Goal: Task Accomplishment & Management: Manage account settings

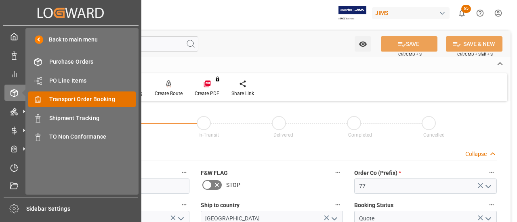
click at [70, 99] on span "Transport Order Booking" at bounding box center [92, 99] width 87 height 8
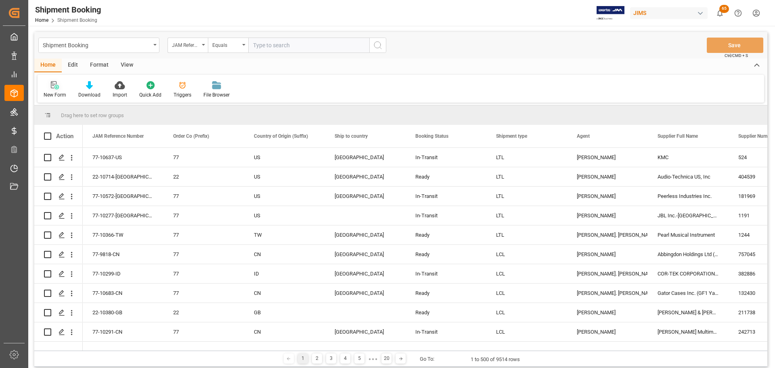
click at [56, 86] on icon at bounding box center [55, 85] width 8 height 8
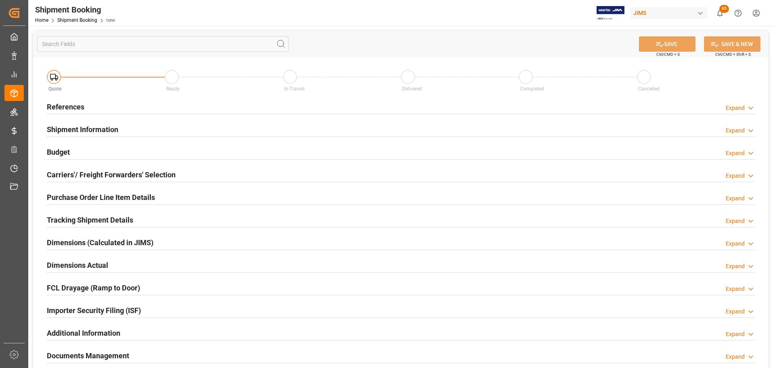
click at [145, 107] on div "References Expand" at bounding box center [401, 105] width 708 height 15
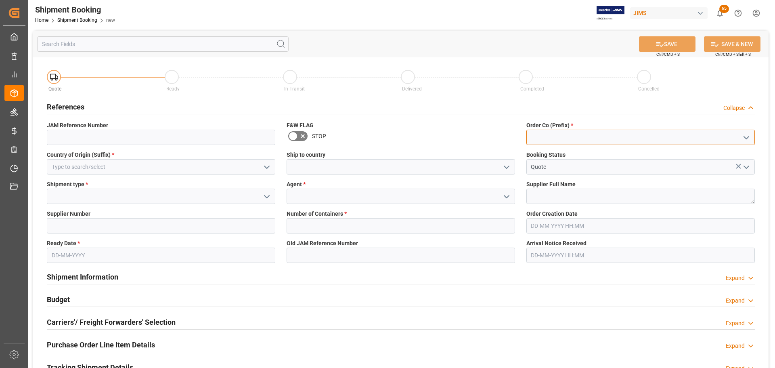
click at [584, 136] on input at bounding box center [640, 137] width 228 height 15
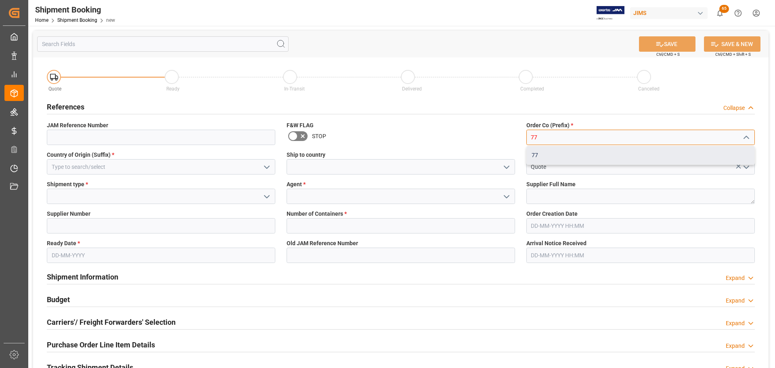
click at [550, 155] on div "77" at bounding box center [641, 155] width 228 height 18
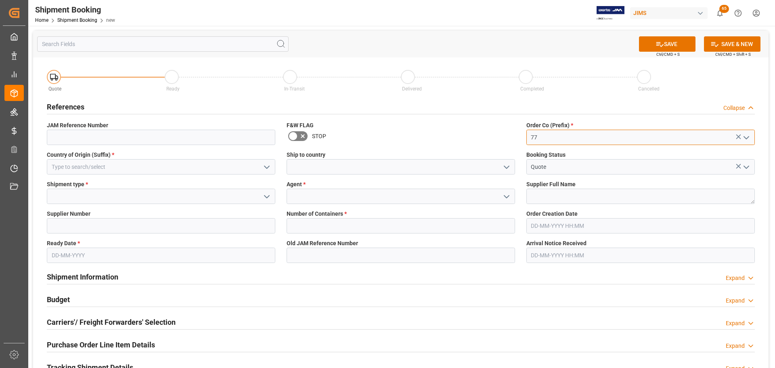
type input "77"
click at [143, 163] on input at bounding box center [161, 166] width 228 height 15
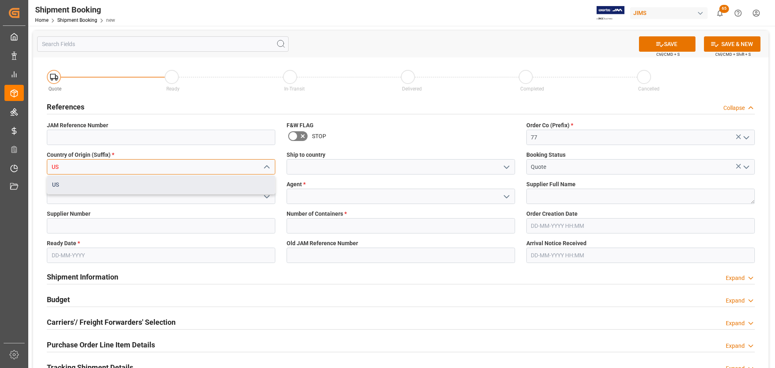
click at [125, 180] on div "US" at bounding box center [161, 185] width 228 height 18
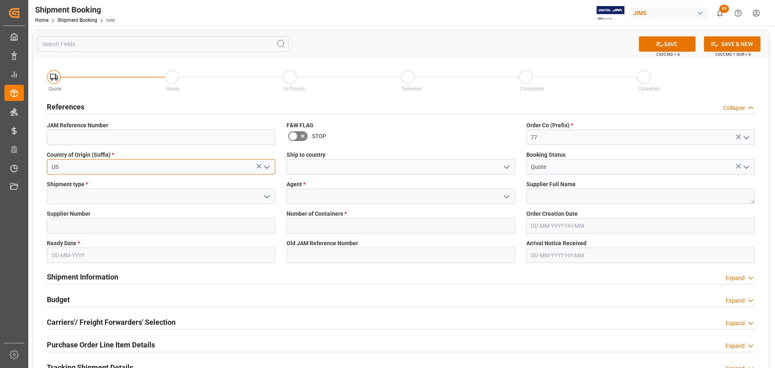
type input "US"
click at [300, 172] on input at bounding box center [401, 166] width 228 height 15
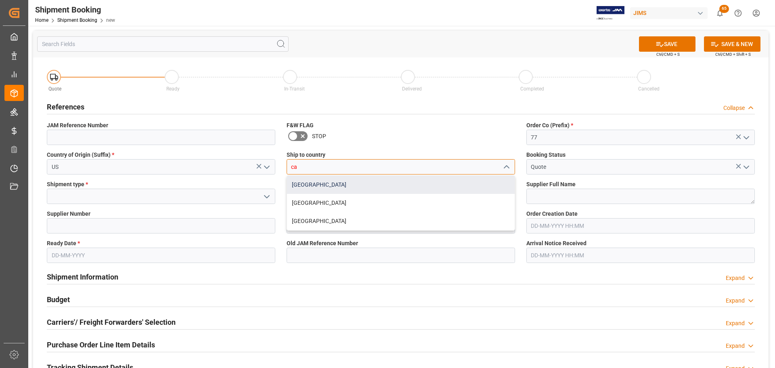
click at [299, 187] on div "Canada" at bounding box center [401, 185] width 228 height 18
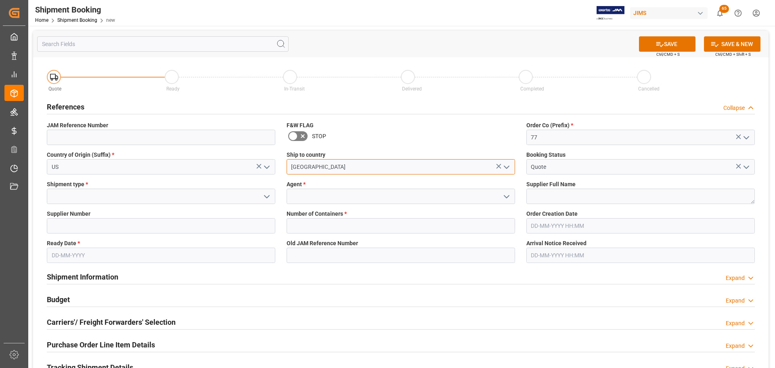
type input "Canada"
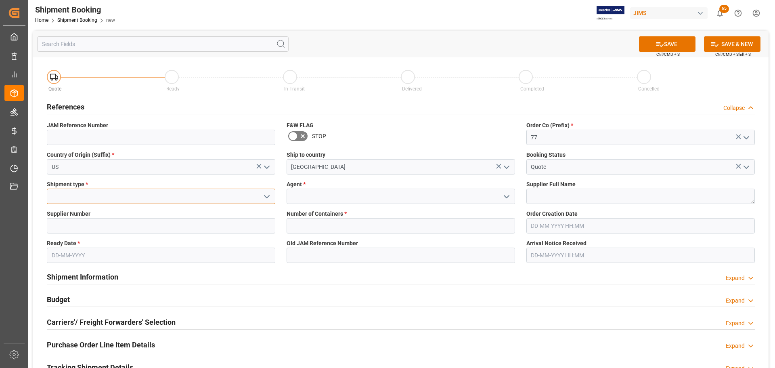
click at [135, 195] on input at bounding box center [161, 196] width 228 height 15
click at [269, 200] on icon "open menu" at bounding box center [267, 197] width 10 height 10
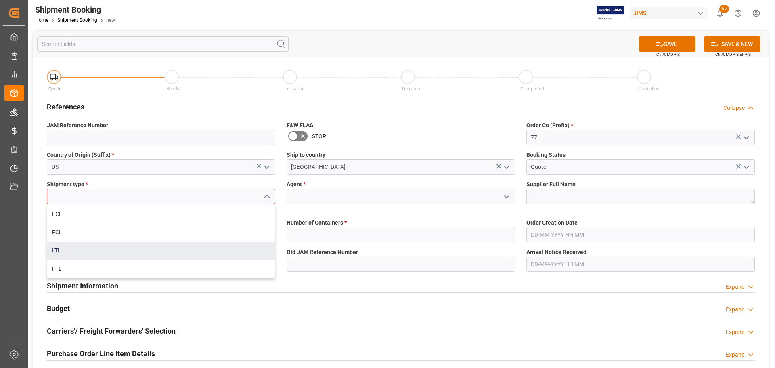
click at [132, 252] on div "LTL" at bounding box center [161, 250] width 228 height 18
type input "LTL"
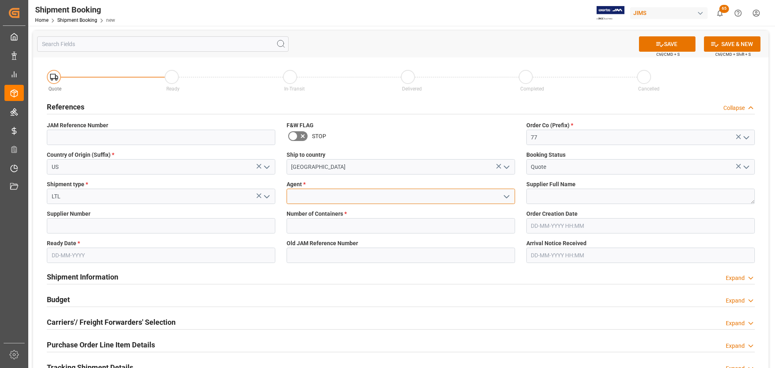
click at [365, 194] on input at bounding box center [401, 196] width 228 height 15
click at [364, 207] on div "[PERSON_NAME]" at bounding box center [401, 214] width 228 height 18
type input "[PERSON_NAME]"
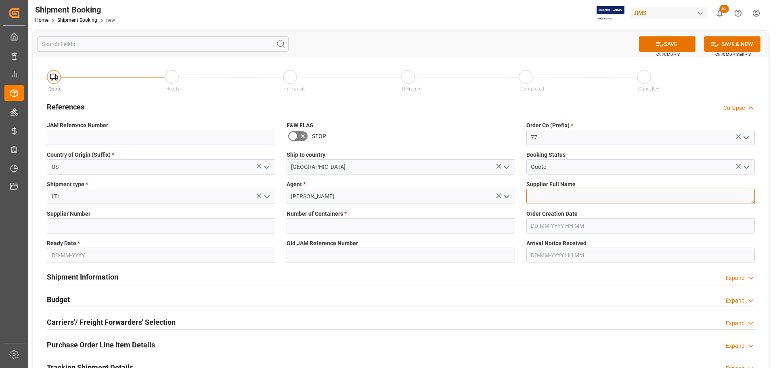
click at [581, 196] on textarea at bounding box center [640, 196] width 228 height 15
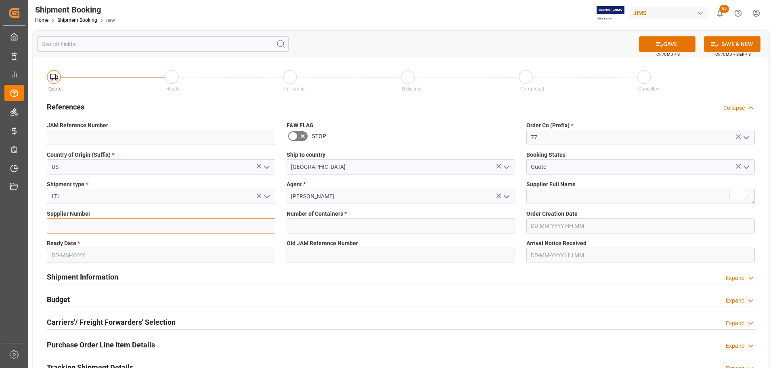
click at [124, 226] on input at bounding box center [161, 225] width 228 height 15
paste input "288564"
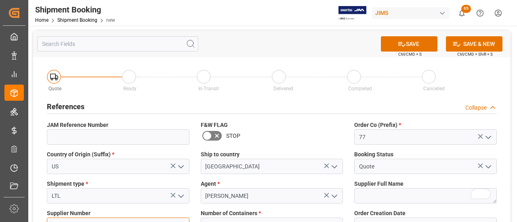
type input "288564"
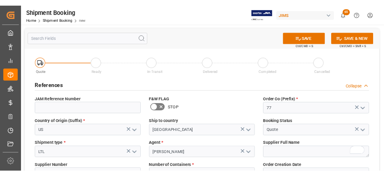
scroll to position [40, 0]
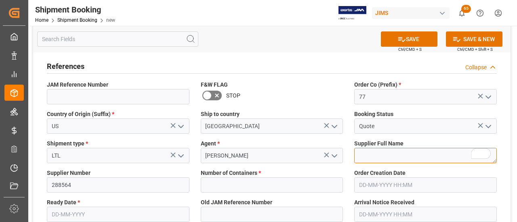
click at [395, 159] on textarea "To enrich screen reader interactions, please activate Accessibility in Grammarl…" at bounding box center [425, 155] width 142 height 15
paste textarea "KALA [GEOGRAPHIC_DATA]"
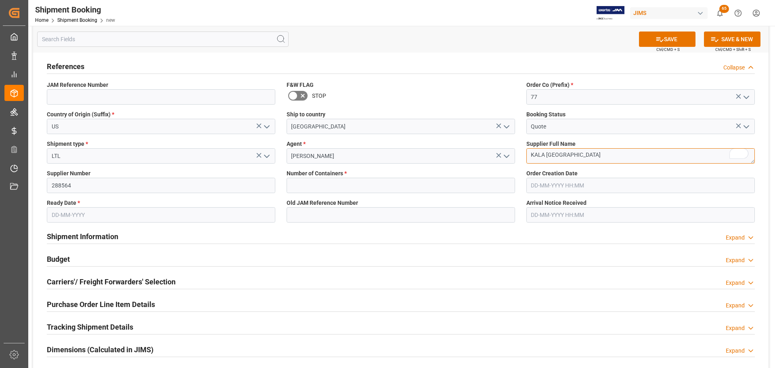
type textarea "KALA [GEOGRAPHIC_DATA]"
click at [347, 182] on input "text" at bounding box center [401, 185] width 228 height 15
type input "0"
click at [66, 212] on input "text" at bounding box center [161, 214] width 228 height 15
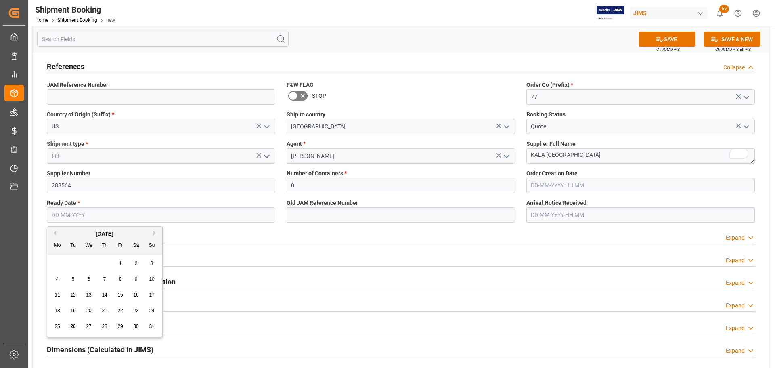
click at [77, 325] on div "26" at bounding box center [73, 327] width 10 height 10
type input "[DATE]"
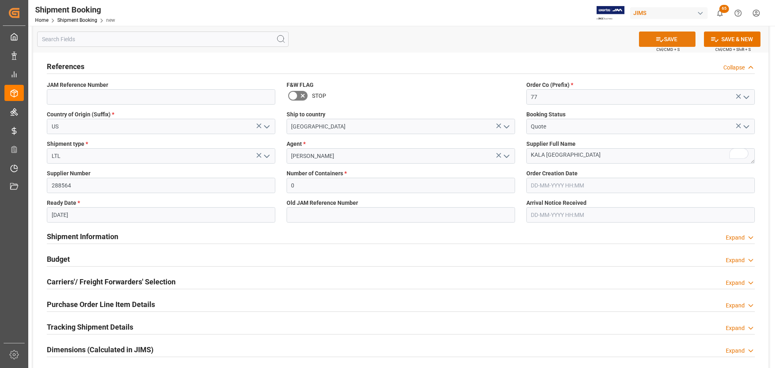
click at [649, 35] on button "SAVE" at bounding box center [667, 38] width 57 height 15
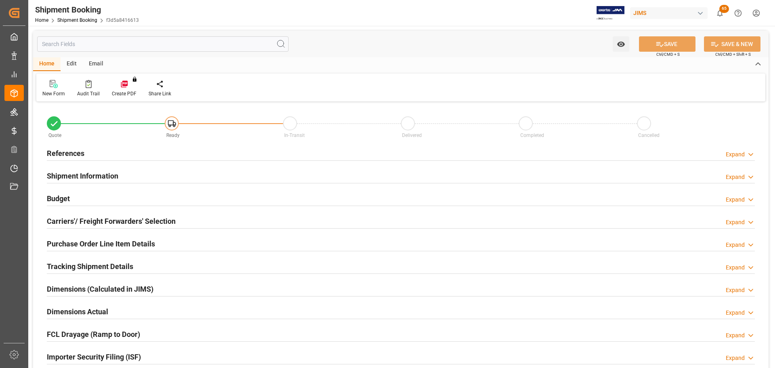
type input "0"
type input "[DATE]"
click at [73, 149] on h2 "References" at bounding box center [66, 153] width 38 height 11
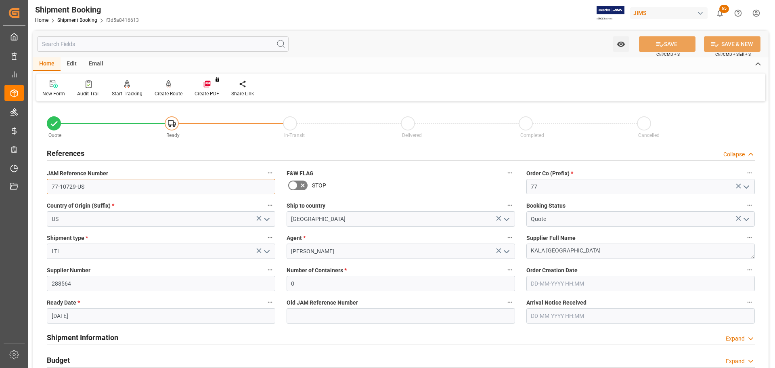
drag, startPoint x: 94, startPoint y: 188, endPoint x: 29, endPoint y: 192, distance: 65.1
click at [29, 192] on div "Watch Option SAVE Ctrl/CMD + S SAVE & NEW Ctrl/CMD + Shift + S Home Edit Email …" at bounding box center [400, 351] width 745 height 650
click at [86, 184] on input "77-10729-US" at bounding box center [161, 186] width 228 height 15
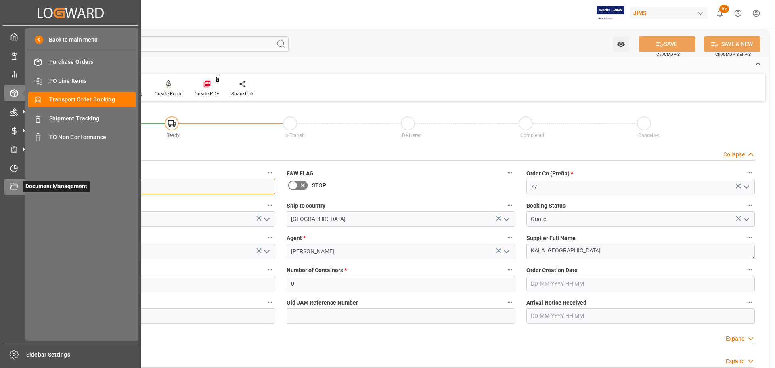
drag, startPoint x: 101, startPoint y: 184, endPoint x: 22, endPoint y: 183, distance: 79.5
click at [22, 183] on div "Created by potrace 1.15, written by Peter Selinger 2001-2017 Created by potrace…" at bounding box center [387, 184] width 775 height 368
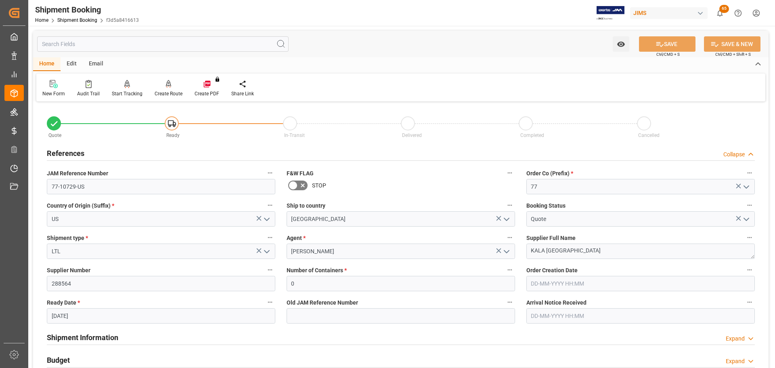
click at [128, 154] on div "References Collapse" at bounding box center [401, 152] width 708 height 15
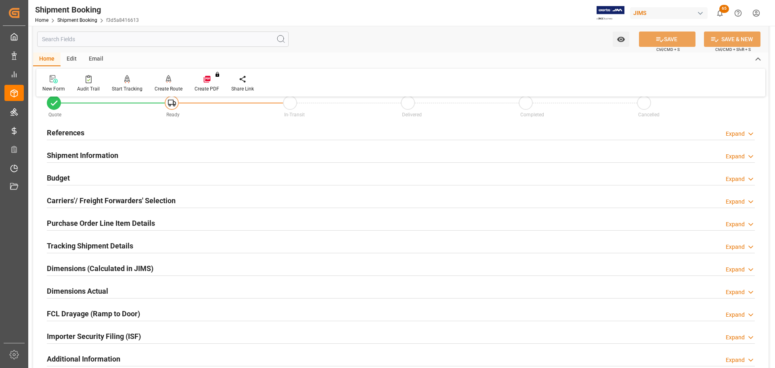
scroll to position [40, 0]
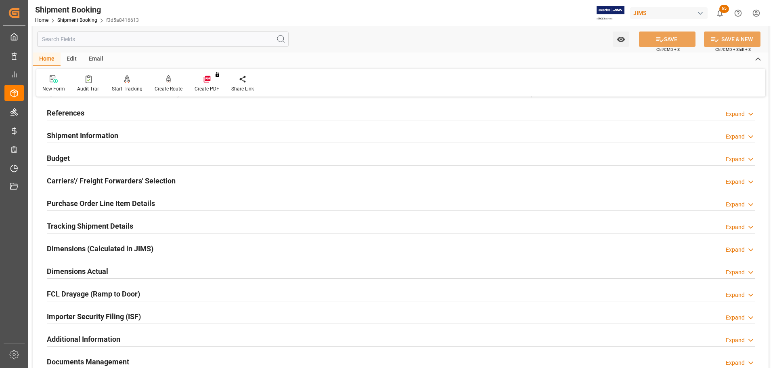
click at [127, 129] on div "Shipment Information Expand" at bounding box center [401, 134] width 708 height 15
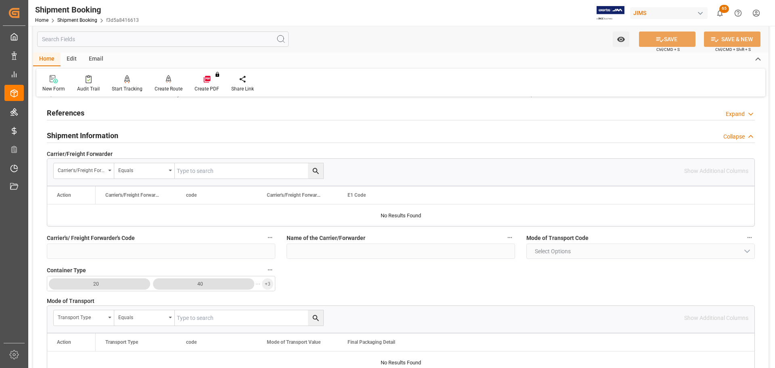
click at [127, 129] on div "Shipment Information Collapse" at bounding box center [401, 134] width 708 height 15
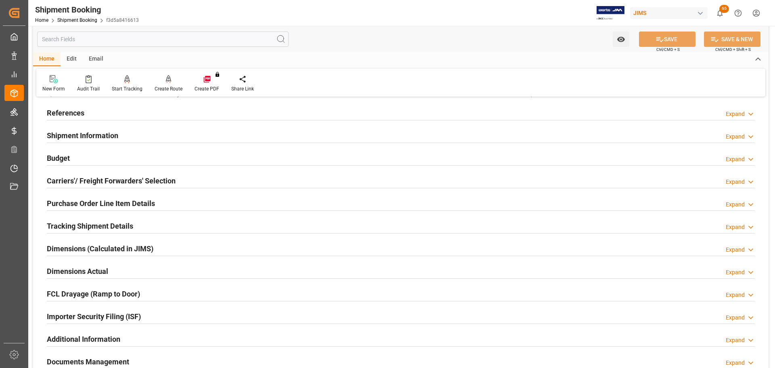
click at [127, 159] on div "Budget Expand" at bounding box center [401, 157] width 708 height 15
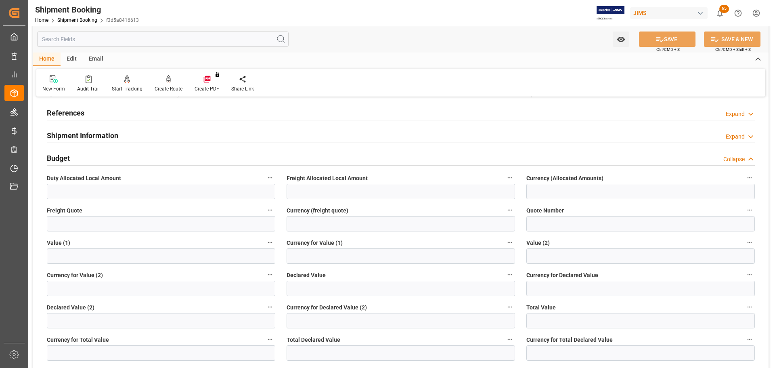
click at [127, 159] on div "Budget Collapse" at bounding box center [401, 157] width 708 height 15
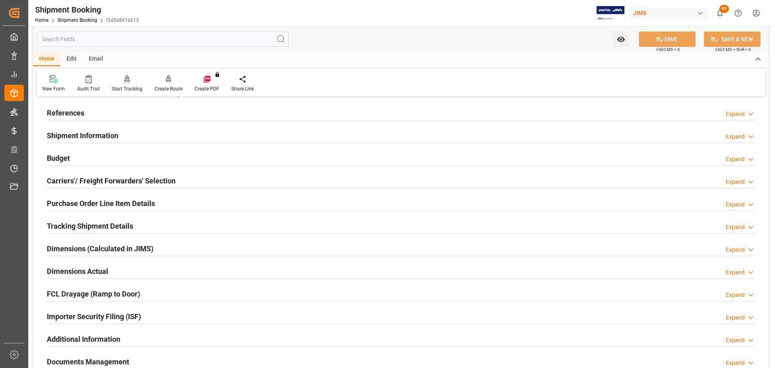
click at [124, 179] on h2 "Carriers'/ Freight Forwarders' Selection" at bounding box center [111, 180] width 129 height 11
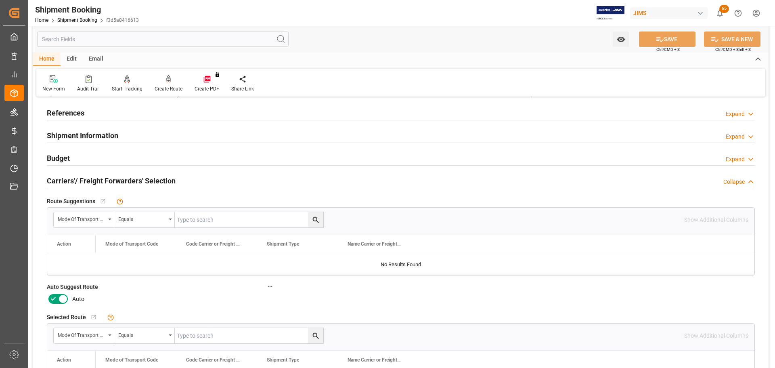
click at [63, 303] on icon at bounding box center [63, 299] width 10 height 10
click at [0, 0] on input "checkbox" at bounding box center [0, 0] width 0 height 0
click at [670, 39] on button "SAVE" at bounding box center [667, 38] width 57 height 15
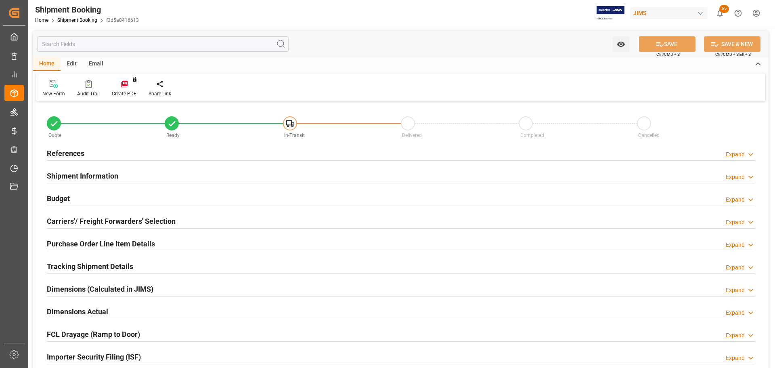
type input "42.8658"
type input "59.6559"
type input "518.79"
click at [95, 201] on div "Budget Expand" at bounding box center [401, 197] width 708 height 15
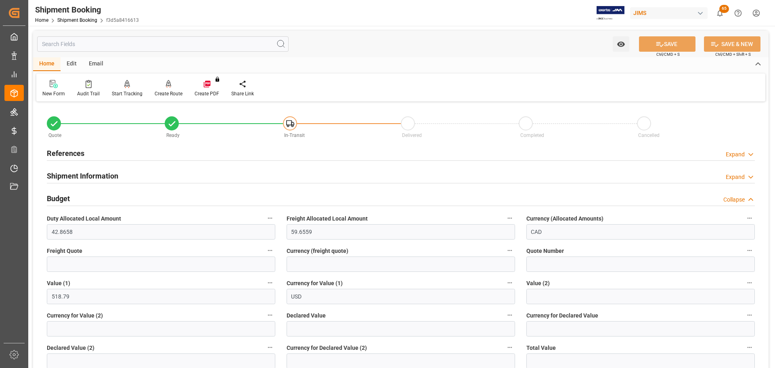
click at [95, 201] on div "Budget Collapse" at bounding box center [401, 197] width 708 height 15
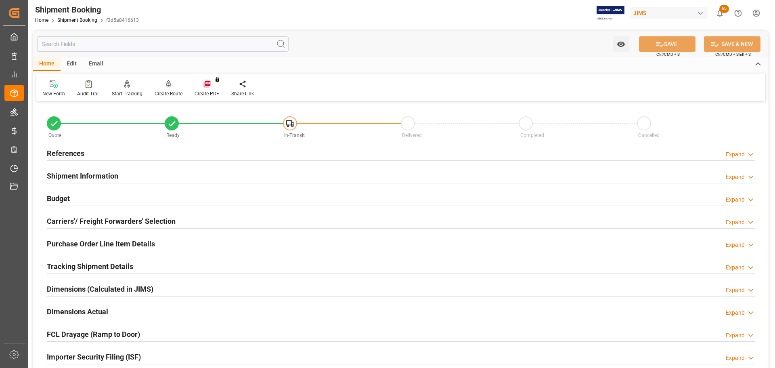
click at [95, 201] on div "Budget Expand" at bounding box center [401, 197] width 708 height 15
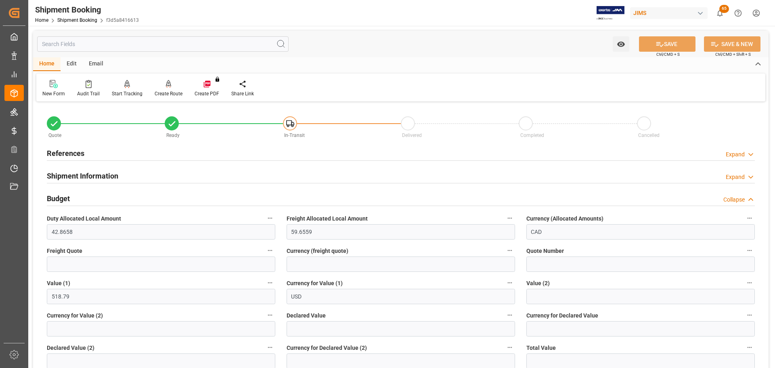
click at [95, 201] on div "Budget Collapse" at bounding box center [401, 197] width 708 height 15
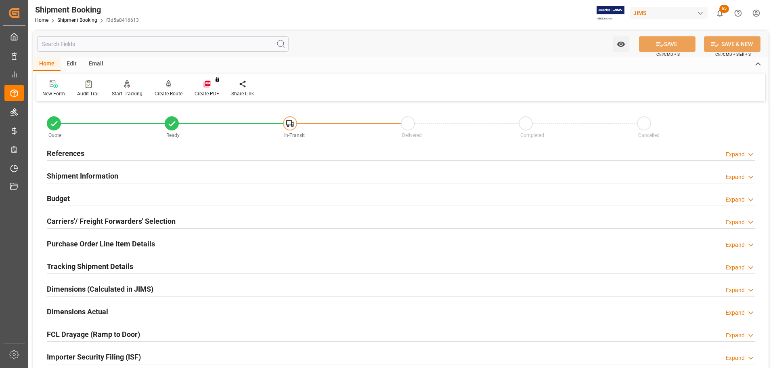
click at [95, 219] on h2 "Carriers'/ Freight Forwarders' Selection" at bounding box center [111, 221] width 129 height 11
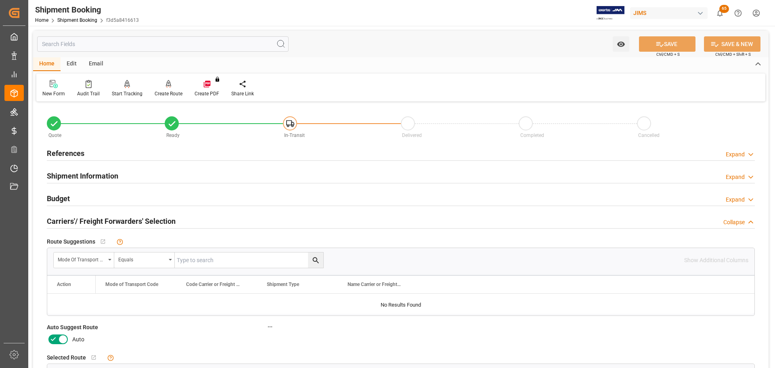
click at [61, 334] on icon at bounding box center [63, 339] width 10 height 10
click at [0, 0] on input "checkbox" at bounding box center [0, 0] width 0 height 0
click at [675, 51] on button "SAVE" at bounding box center [667, 43] width 57 height 15
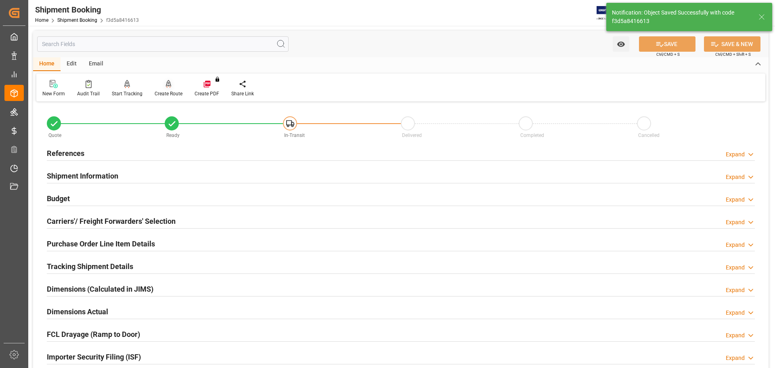
click at [169, 87] on icon at bounding box center [169, 84] width 6 height 8
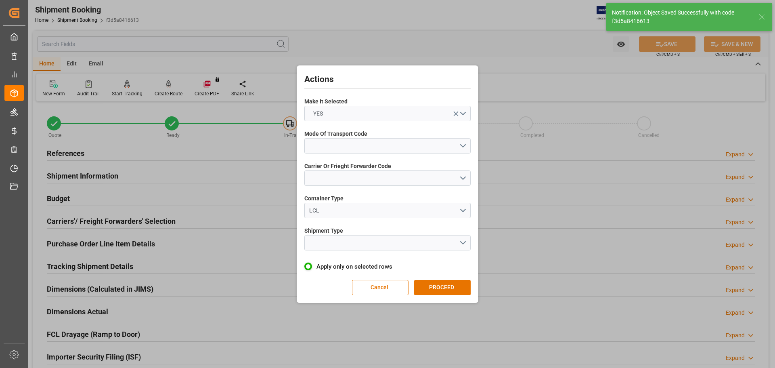
click at [350, 134] on span "Mode Of Transport Code" at bounding box center [335, 134] width 63 height 8
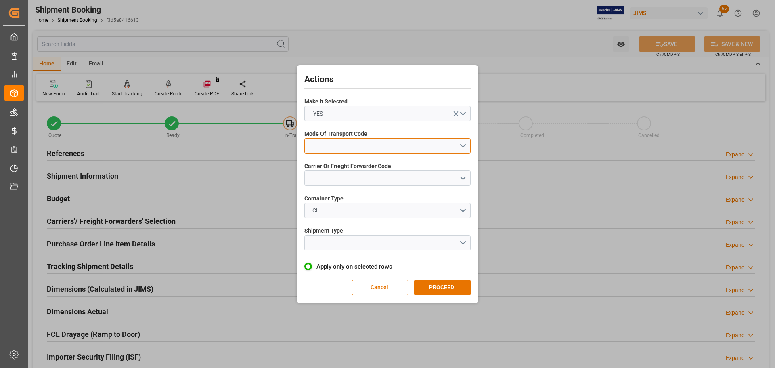
click at [348, 147] on button "open menu" at bounding box center [387, 145] width 166 height 15
click at [365, 214] on div "5- COURIER GROUND" at bounding box center [388, 215] width 166 height 17
click at [365, 179] on button "open menu" at bounding box center [387, 177] width 166 height 15
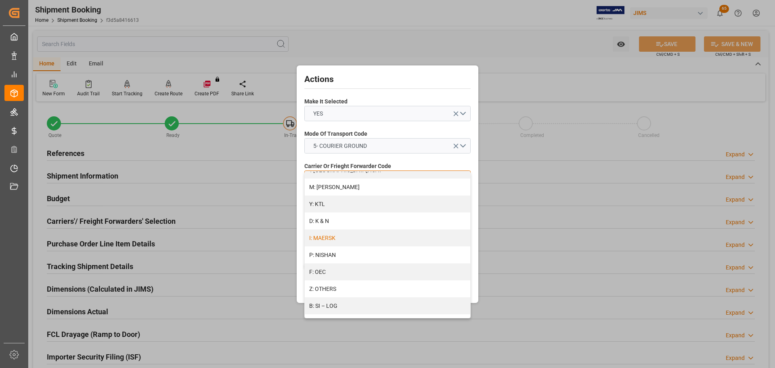
scroll to position [439, 0]
click at [360, 277] on div "R: UPS STANDARD GROUND" at bounding box center [388, 283] width 166 height 17
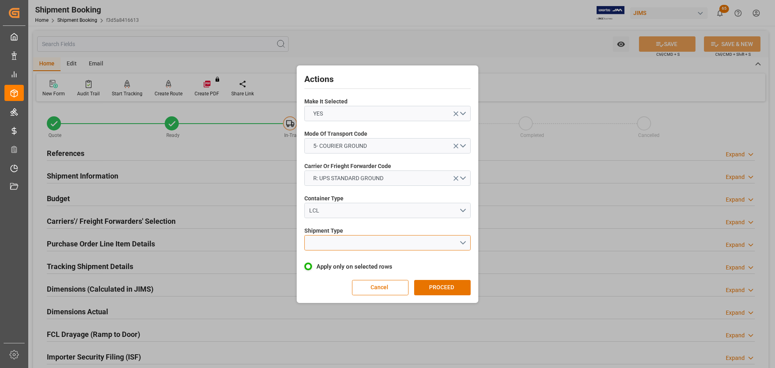
click at [350, 241] on button "open menu" at bounding box center [387, 242] width 166 height 15
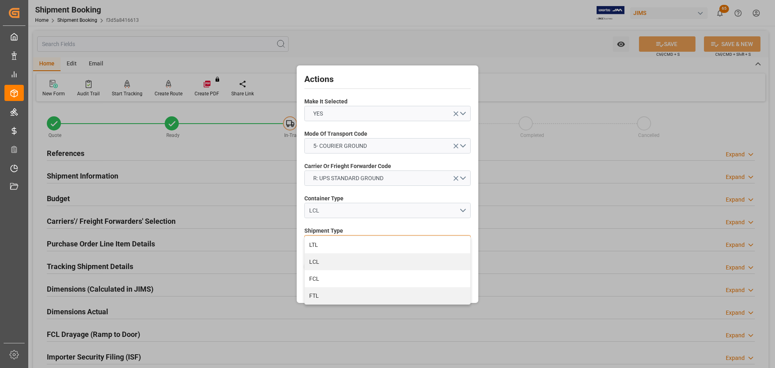
click at [350, 241] on div "LTL" at bounding box center [388, 244] width 166 height 17
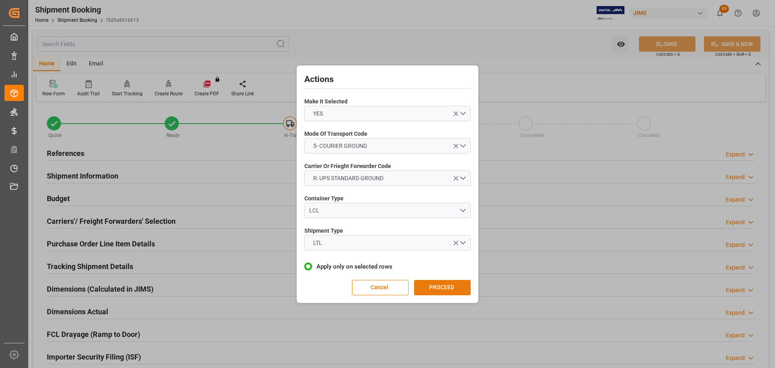
click at [449, 281] on button "PROCEED" at bounding box center [442, 287] width 57 height 15
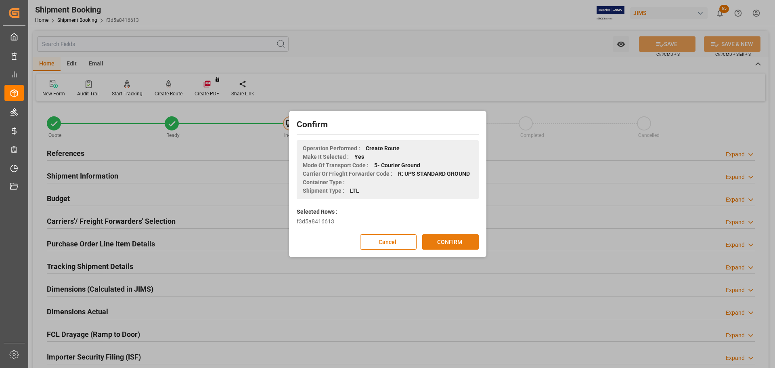
click at [447, 244] on button "CONFIRM" at bounding box center [450, 241] width 57 height 15
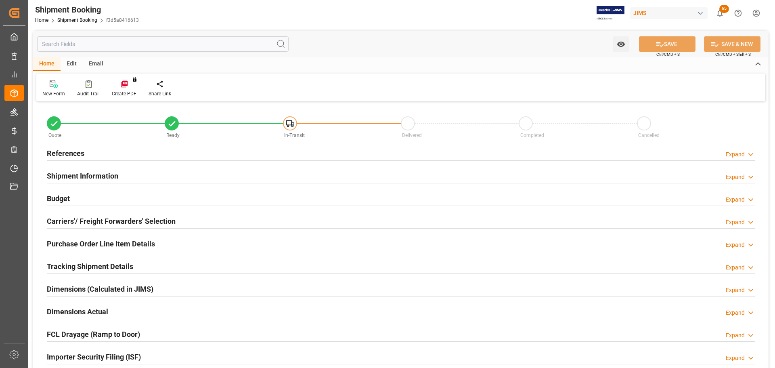
type input "19"
click at [131, 201] on div "Budget Expand" at bounding box center [401, 197] width 708 height 15
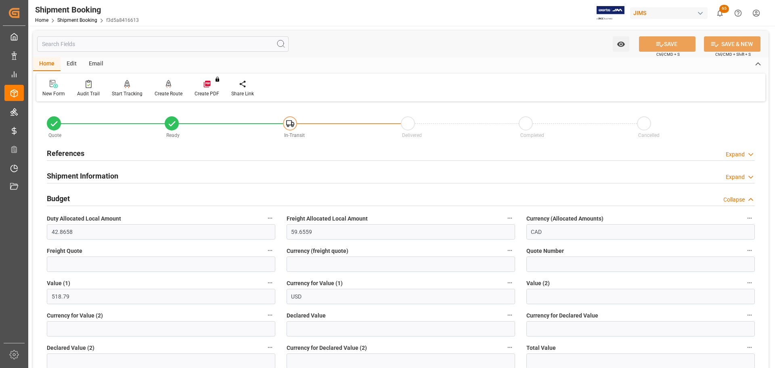
click at [115, 196] on div "Budget Collapse" at bounding box center [401, 197] width 708 height 15
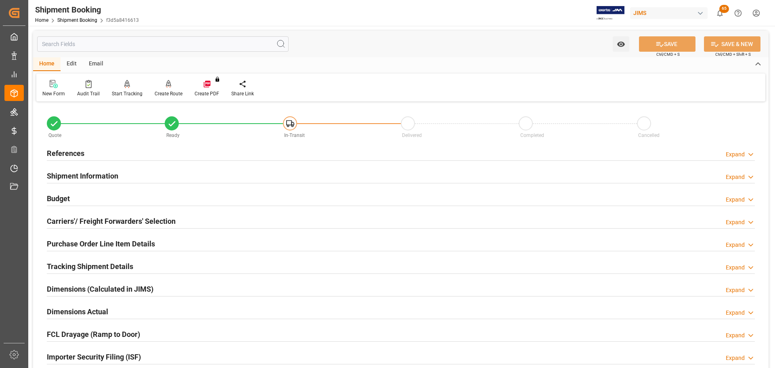
click at [109, 176] on h2 "Shipment Information" at bounding box center [82, 175] width 71 height 11
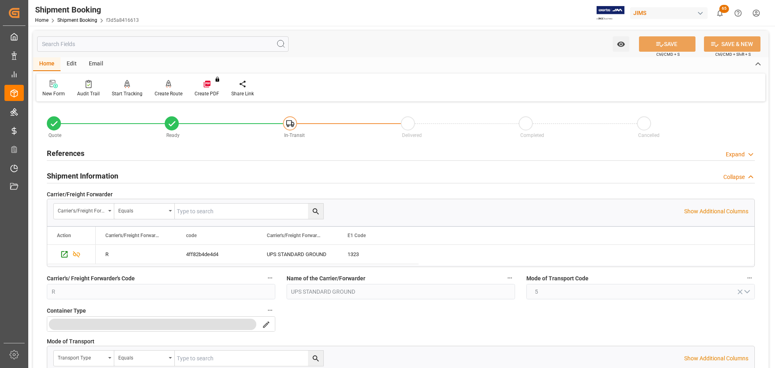
click at [109, 176] on h2 "Shipment Information" at bounding box center [82, 175] width 71 height 11
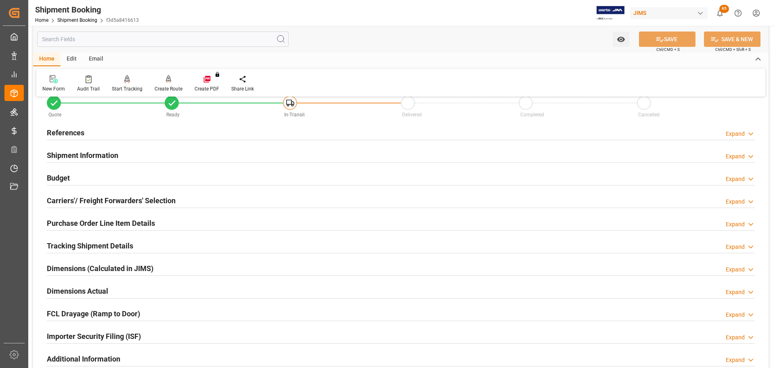
scroll to position [40, 0]
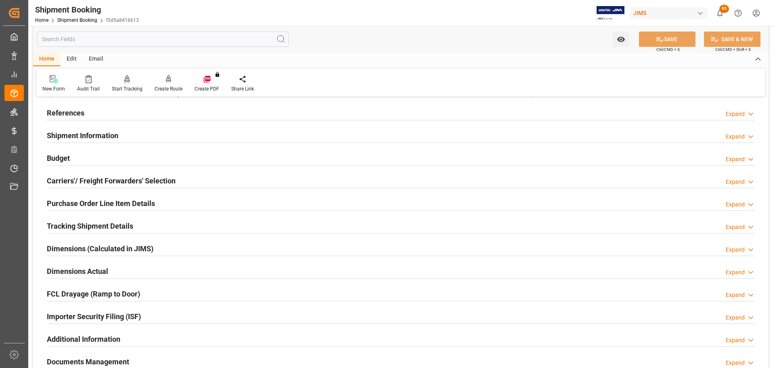
click at [108, 176] on h2 "Carriers'/ Freight Forwarders' Selection" at bounding box center [111, 180] width 129 height 11
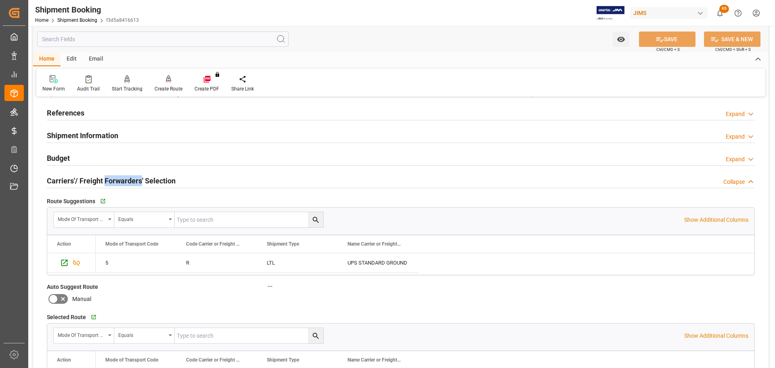
click at [108, 176] on h2 "Carriers'/ Freight Forwarders' Selection" at bounding box center [111, 180] width 129 height 11
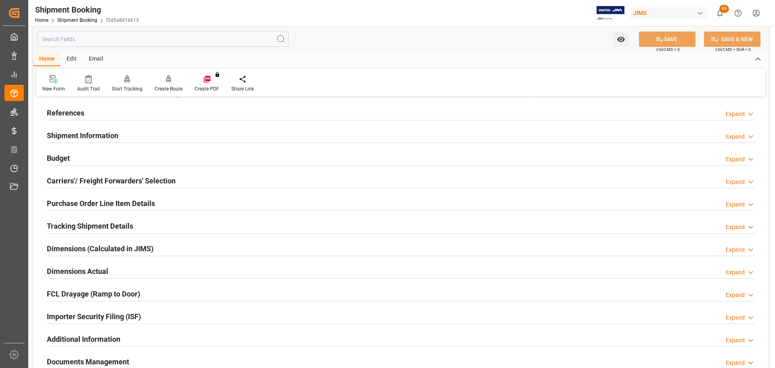
click at [101, 199] on h2 "Purchase Order Line Item Details" at bounding box center [101, 203] width 108 height 11
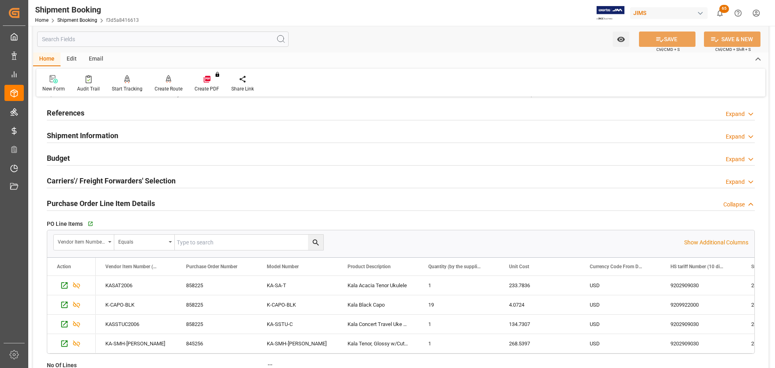
click at [101, 199] on h2 "Purchase Order Line Item Details" at bounding box center [101, 203] width 108 height 11
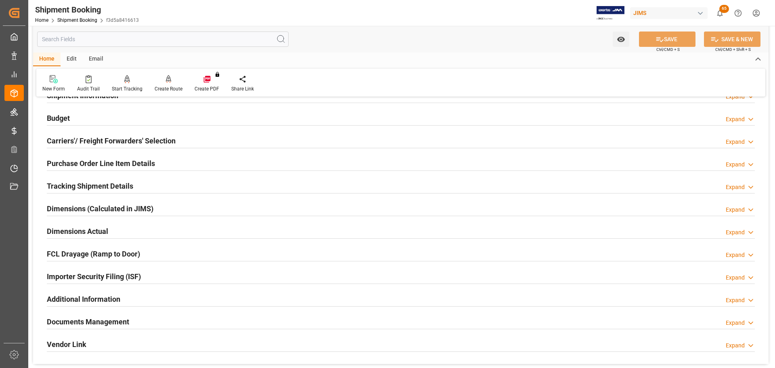
scroll to position [81, 0]
click at [107, 182] on h2 "Tracking Shipment Details" at bounding box center [90, 185] width 86 height 11
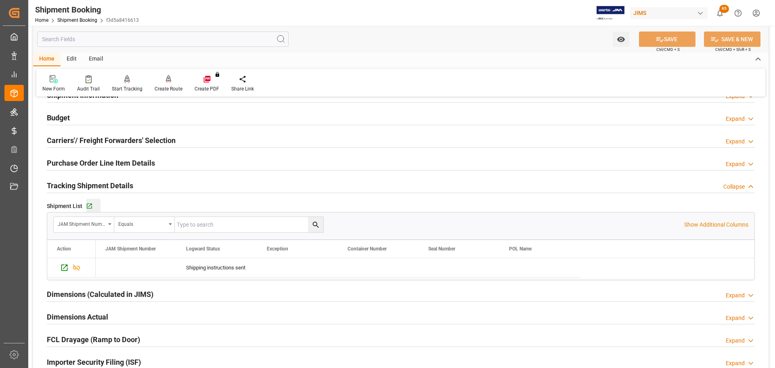
click at [95, 201] on button "Go to Shipment Tracking Grid" at bounding box center [93, 206] width 15 height 15
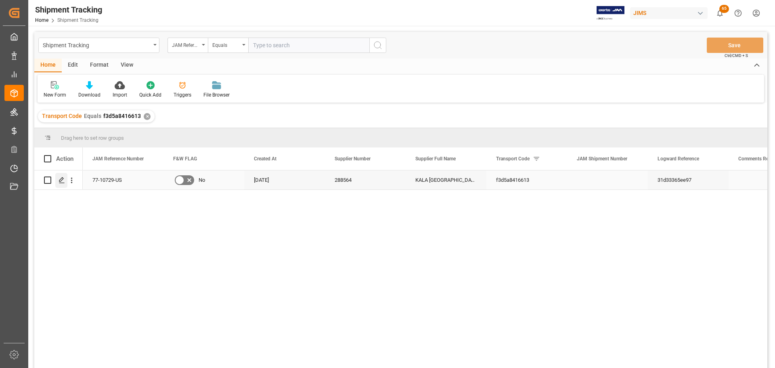
click at [62, 180] on icon "Press SPACE to select this row." at bounding box center [62, 180] width 6 height 6
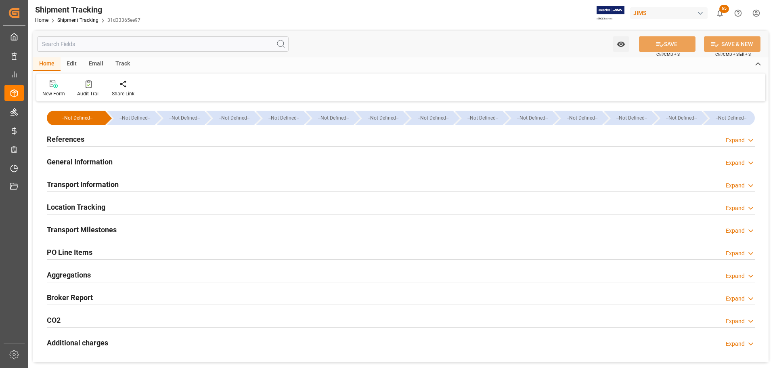
type input "[DATE]"
click at [94, 137] on div "References Expand" at bounding box center [401, 138] width 708 height 15
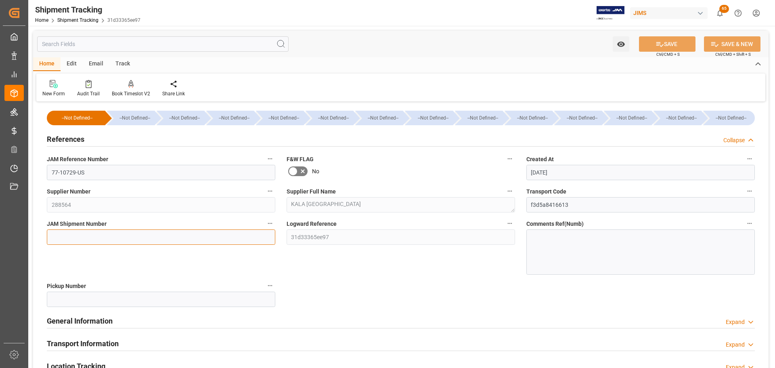
click at [98, 237] on input at bounding box center [161, 236] width 228 height 15
paste input "72726"
type input "72726"
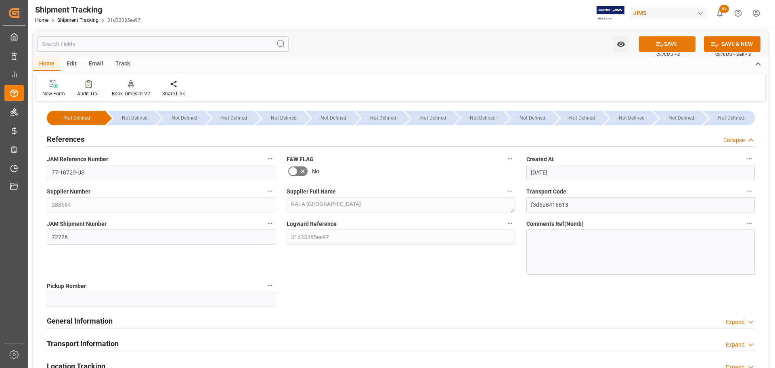
click at [660, 45] on icon at bounding box center [660, 44] width 8 height 8
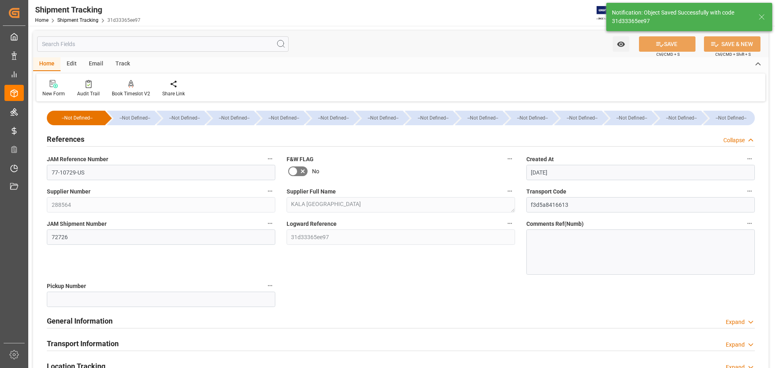
type input "USD"
type input "518.79"
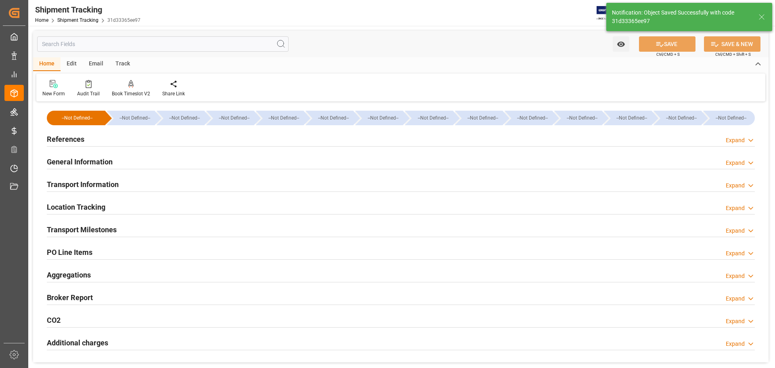
click at [130, 134] on div "References Expand" at bounding box center [401, 138] width 708 height 15
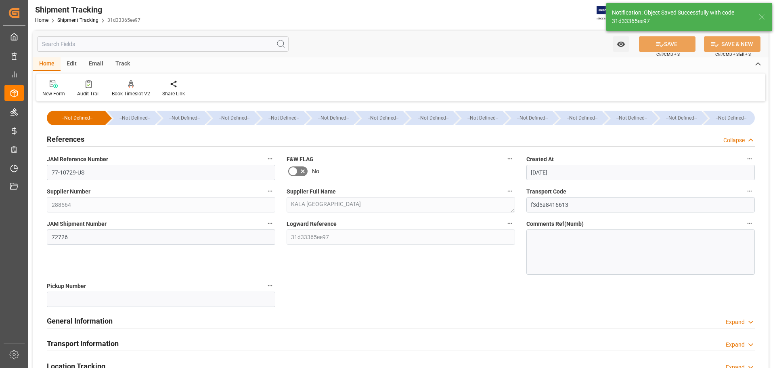
click at [129, 137] on div "References Collapse" at bounding box center [401, 138] width 708 height 15
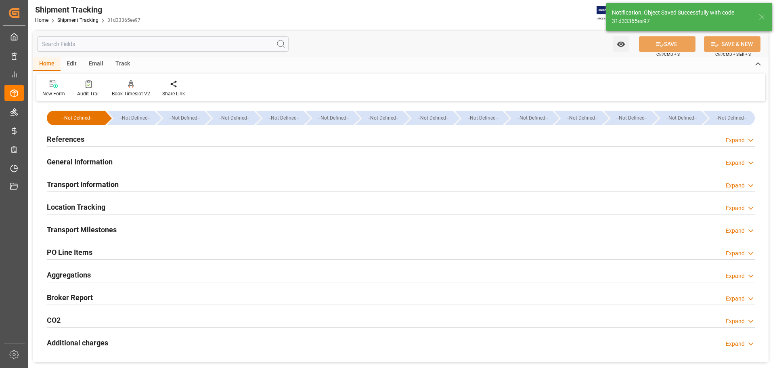
click at [123, 163] on div "General Information Expand" at bounding box center [401, 160] width 708 height 15
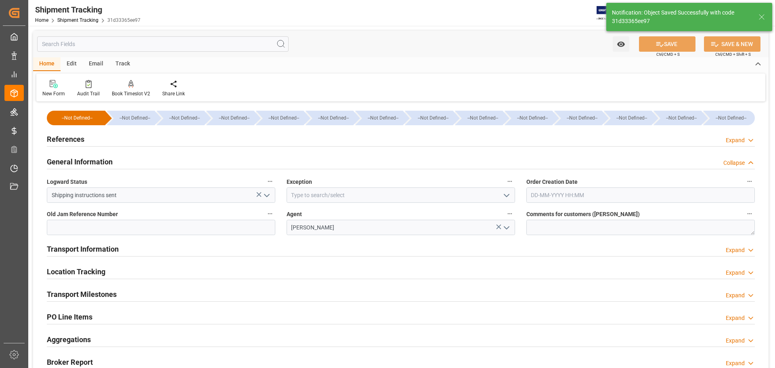
click at [129, 163] on div "General Information Collapse" at bounding box center [401, 160] width 708 height 15
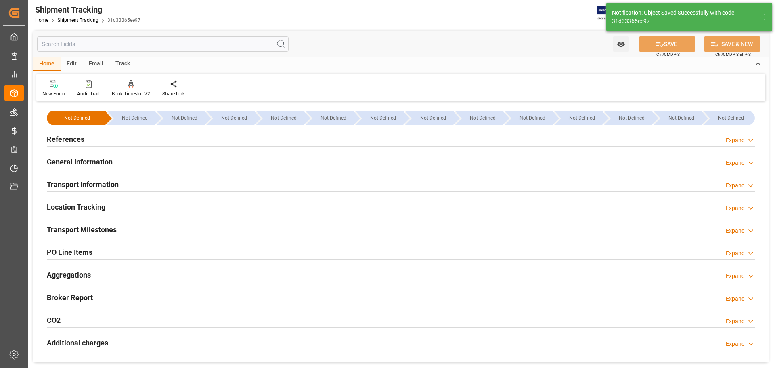
click at [128, 178] on div "Transport Information Expand" at bounding box center [401, 183] width 708 height 15
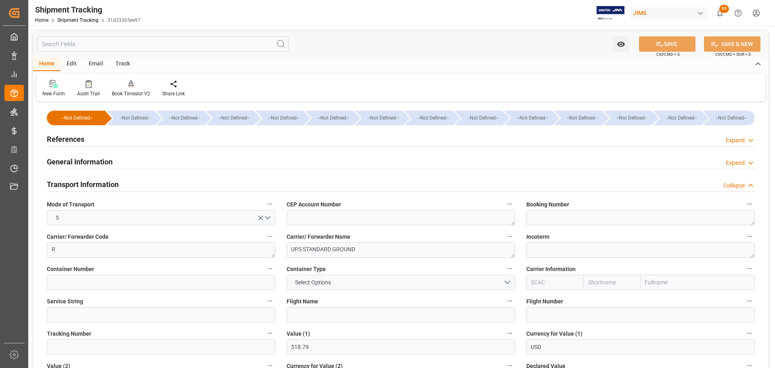
scroll to position [40, 0]
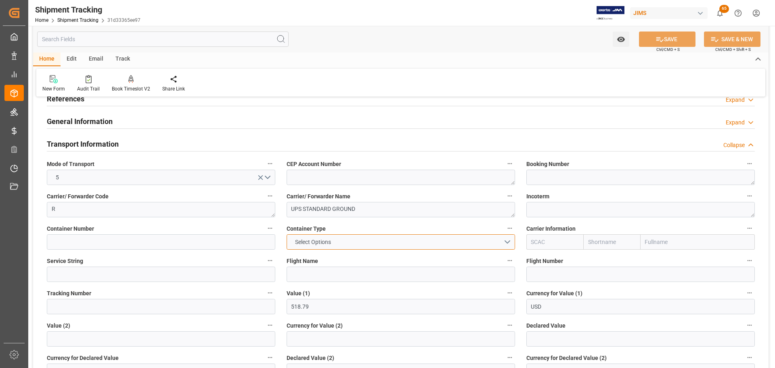
click at [314, 245] on span "Select Options" at bounding box center [313, 242] width 44 height 8
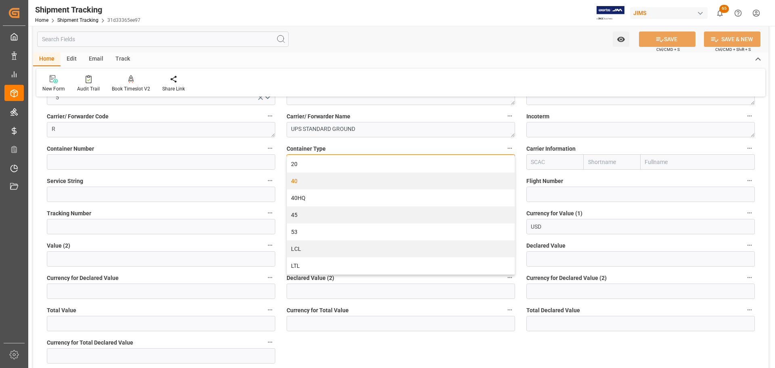
scroll to position [121, 0]
click at [307, 267] on div "LTL" at bounding box center [401, 264] width 228 height 17
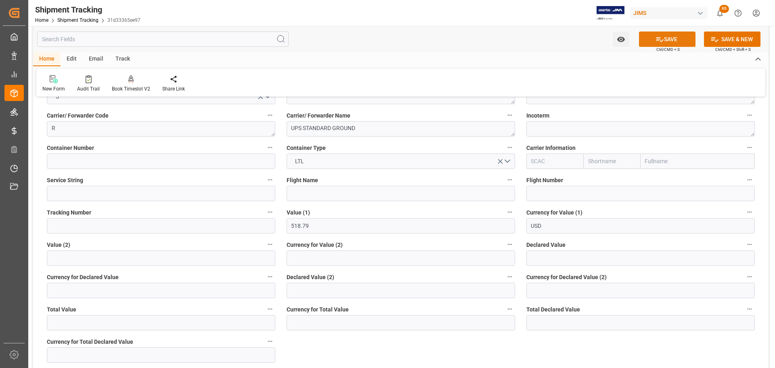
click at [681, 35] on button "SAVE" at bounding box center [667, 38] width 57 height 15
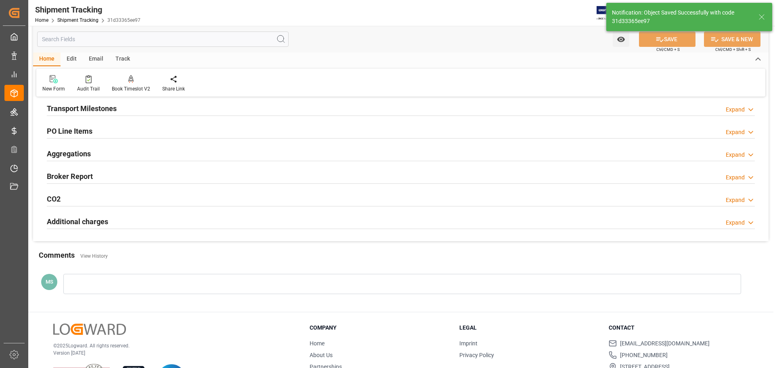
scroll to position [81, 0]
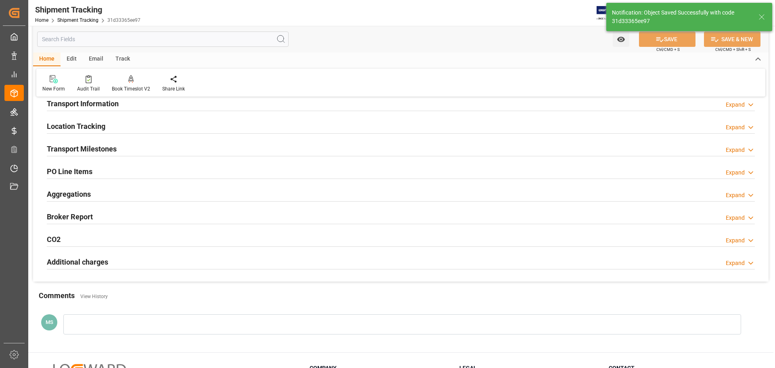
click at [138, 143] on div "Transport Milestones Expand" at bounding box center [401, 147] width 708 height 15
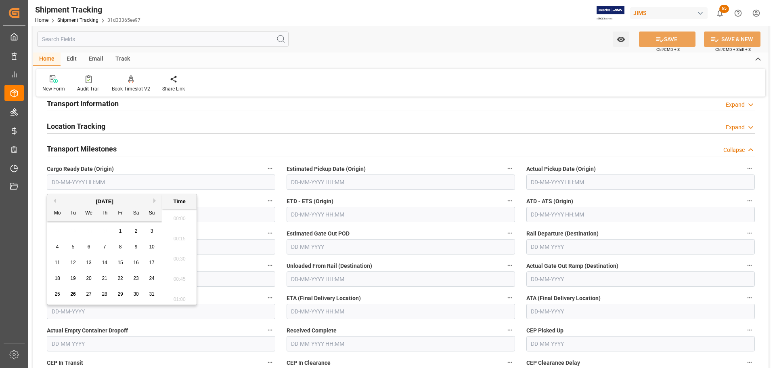
click at [85, 179] on input "text" at bounding box center [161, 181] width 228 height 15
click at [73, 295] on span "26" at bounding box center [72, 294] width 5 height 6
type input "26-08-2025 00:00"
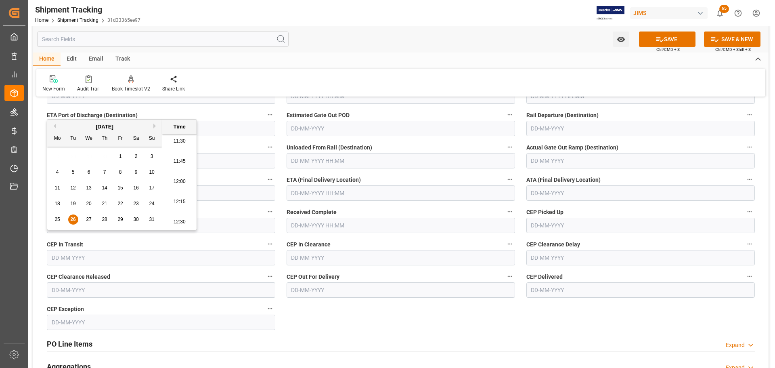
scroll to position [202, 0]
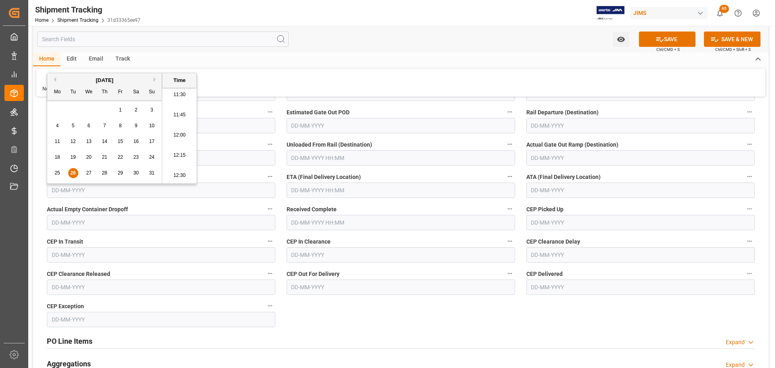
click at [348, 193] on input "text" at bounding box center [401, 189] width 228 height 15
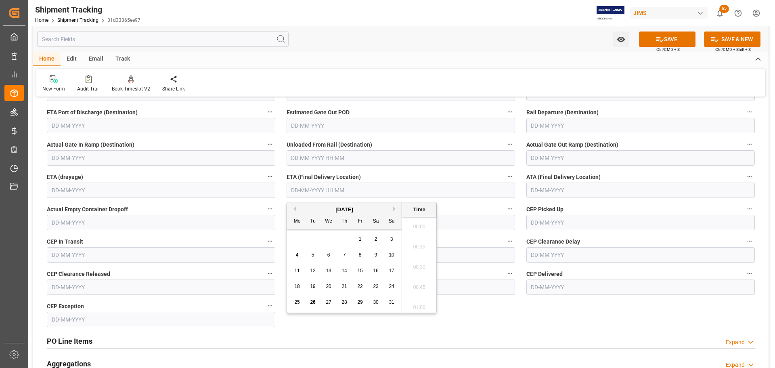
scroll to position [931, 0]
click at [396, 210] on button "Next Month" at bounding box center [395, 208] width 5 height 5
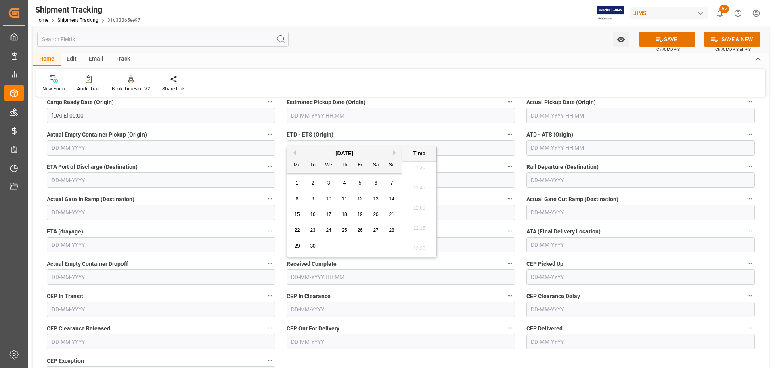
scroll to position [161, 0]
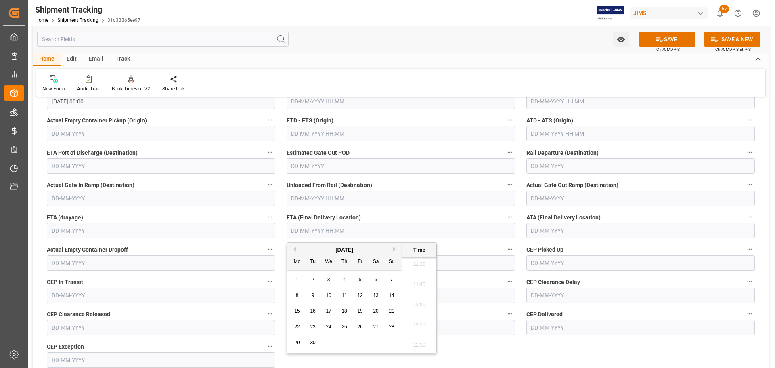
click at [362, 280] on div "5" at bounding box center [360, 280] width 10 height 10
type input "05-09-2025 00:00"
click at [658, 45] on button "SAVE" at bounding box center [667, 38] width 57 height 15
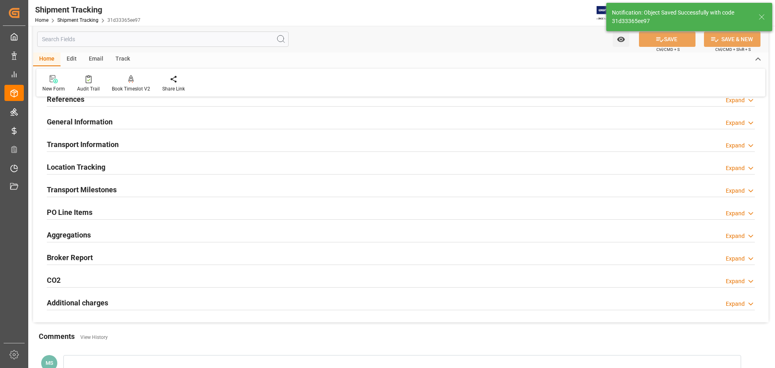
scroll to position [36, 0]
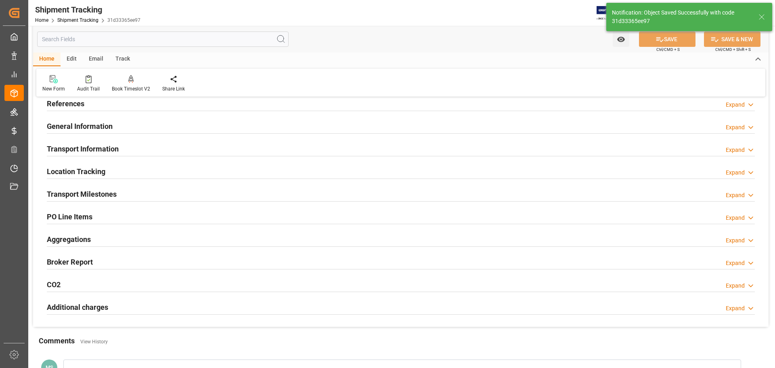
click at [140, 190] on div "Transport Milestones Expand" at bounding box center [401, 193] width 708 height 15
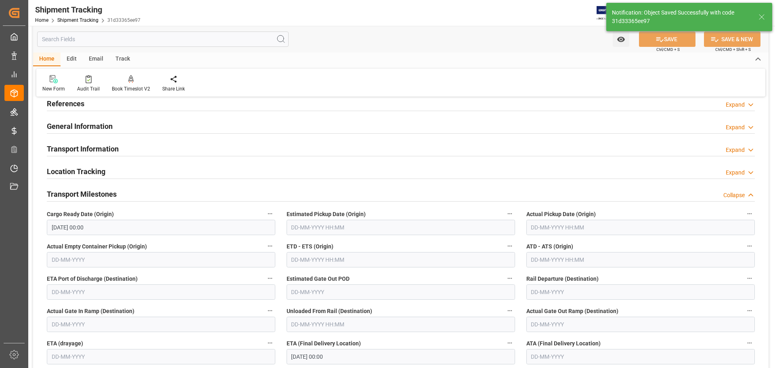
click at [140, 190] on div "Transport Milestones Collapse" at bounding box center [401, 193] width 708 height 15
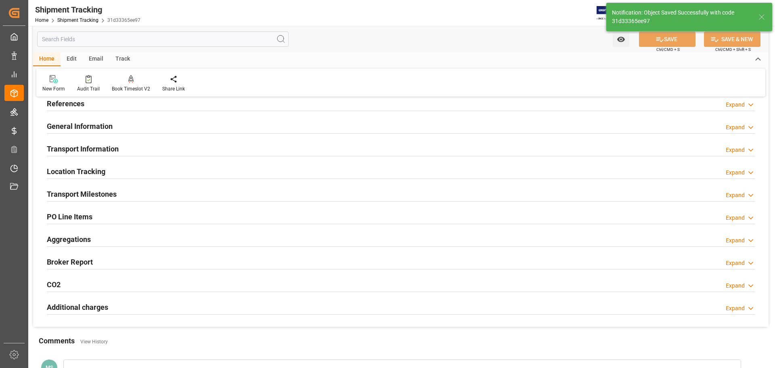
click at [140, 175] on div "Location Tracking Expand" at bounding box center [401, 170] width 708 height 15
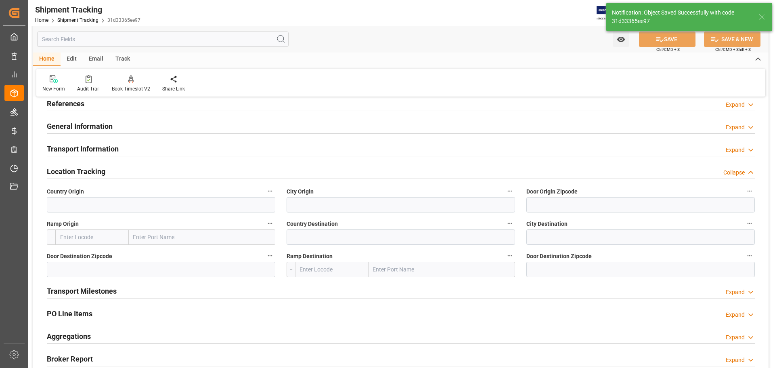
click at [142, 172] on div "Location Tracking Collapse" at bounding box center [401, 170] width 708 height 15
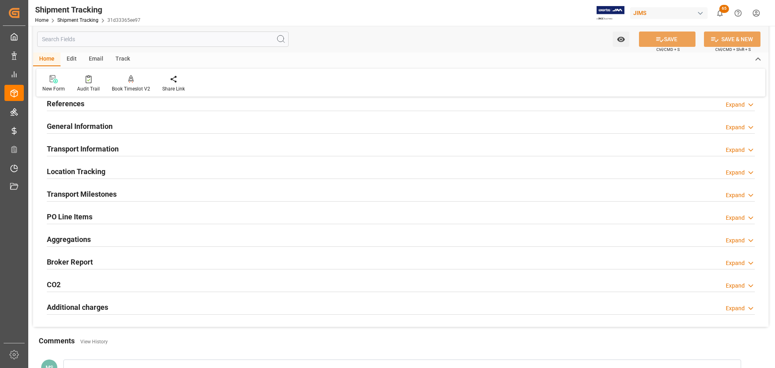
click at [149, 150] on div "Transport Information Expand" at bounding box center [401, 147] width 708 height 15
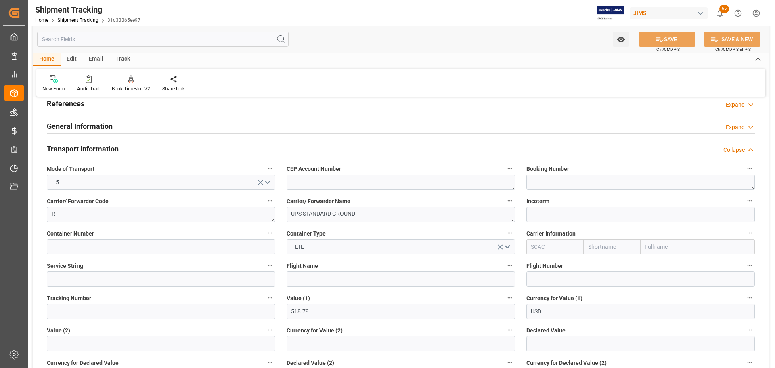
click at [156, 150] on div "Transport Information Collapse" at bounding box center [401, 147] width 708 height 15
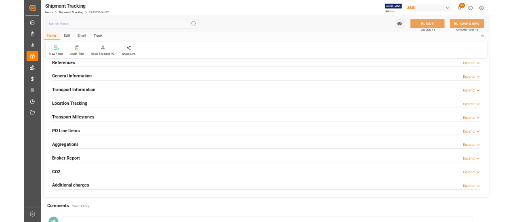
scroll to position [0, 0]
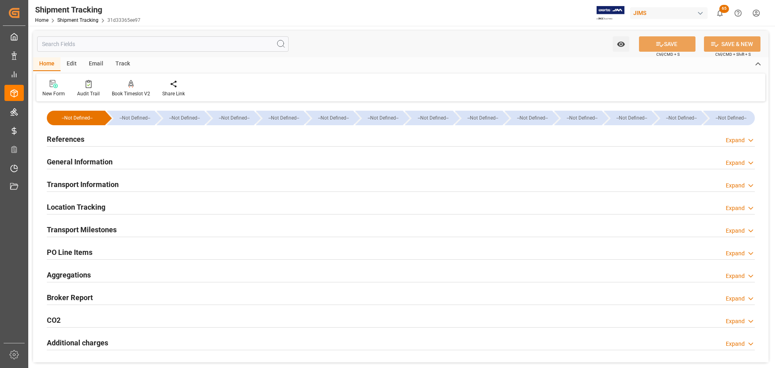
click at [128, 157] on div "General Information Expand" at bounding box center [401, 160] width 708 height 15
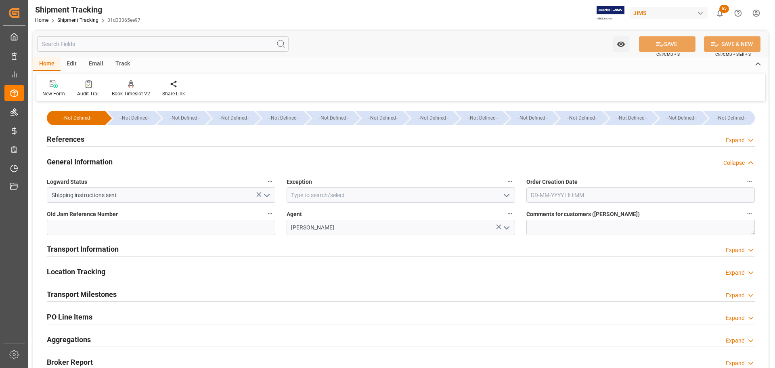
click at [111, 159] on h2 "General Information" at bounding box center [80, 161] width 66 height 11
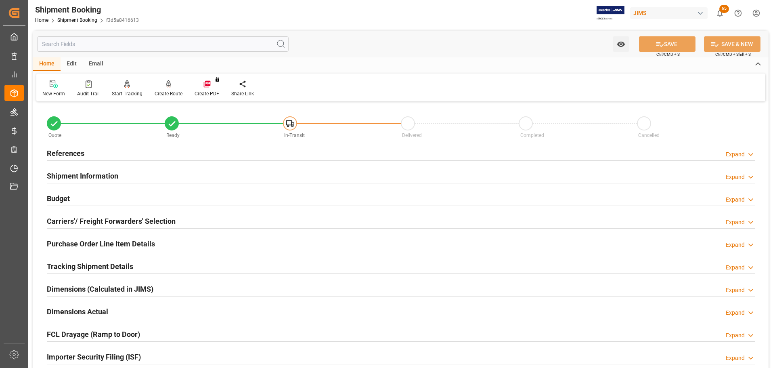
click at [214, 197] on div "Budget Expand" at bounding box center [401, 197] width 708 height 15
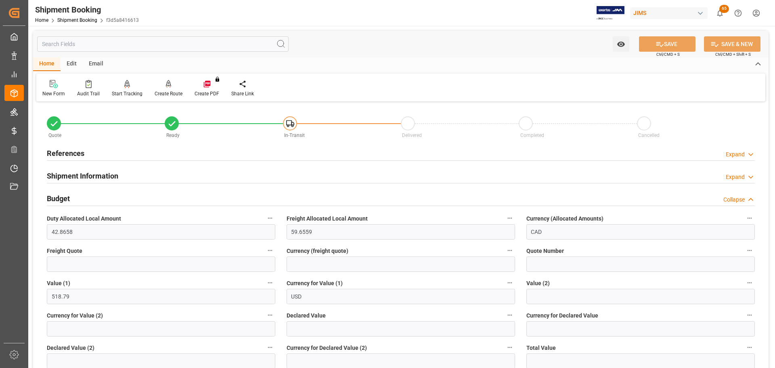
click at [206, 199] on div "Budget Collapse" at bounding box center [401, 197] width 708 height 15
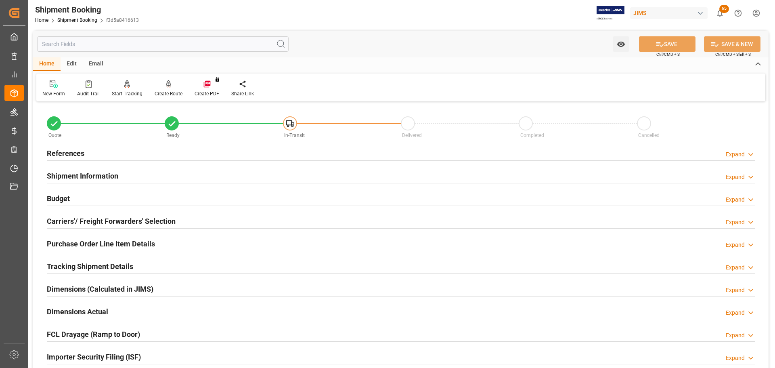
click at [225, 191] on div "Budget Expand" at bounding box center [401, 197] width 708 height 15
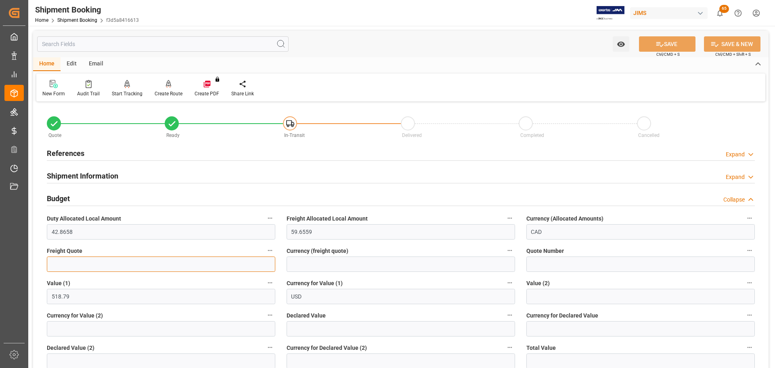
click at [91, 266] on input "text" at bounding box center [161, 263] width 228 height 15
type input "25"
click at [329, 261] on input at bounding box center [401, 263] width 228 height 15
type input "CAD"
click at [671, 42] on button "SAVE" at bounding box center [667, 43] width 57 height 15
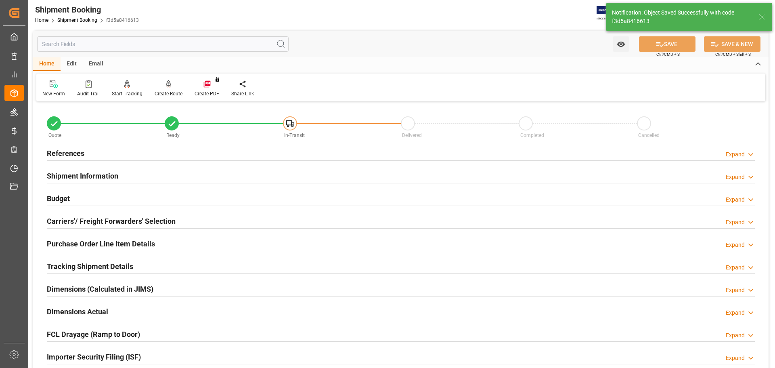
click at [136, 194] on div "Budget Expand" at bounding box center [401, 197] width 708 height 15
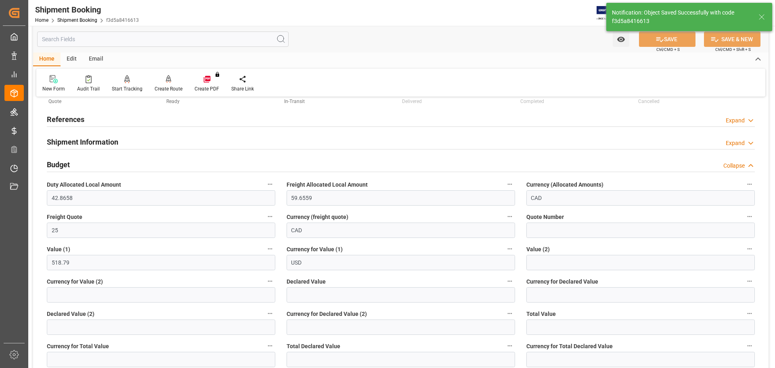
scroll to position [81, 0]
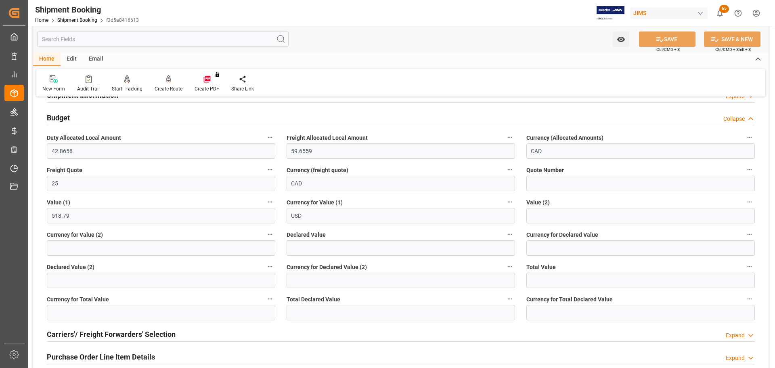
click at [60, 116] on h2 "Budget" at bounding box center [58, 117] width 23 height 11
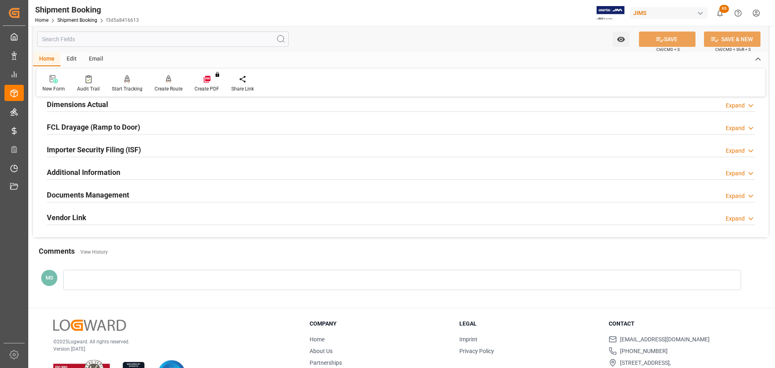
scroll to position [238, 0]
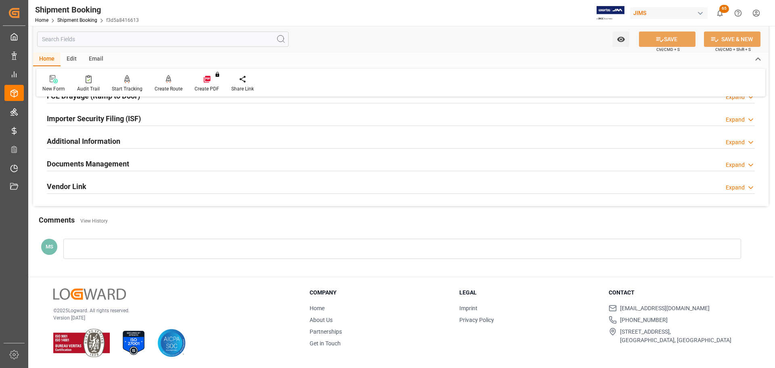
click at [169, 160] on div "Documents Management Expand" at bounding box center [401, 162] width 708 height 15
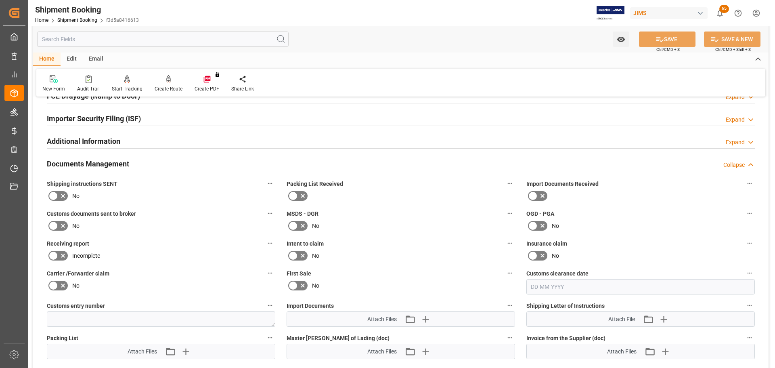
click at [56, 194] on icon at bounding box center [53, 196] width 5 height 4
click at [0, 0] on input "checkbox" at bounding box center [0, 0] width 0 height 0
click at [664, 40] on button "SAVE" at bounding box center [667, 38] width 57 height 15
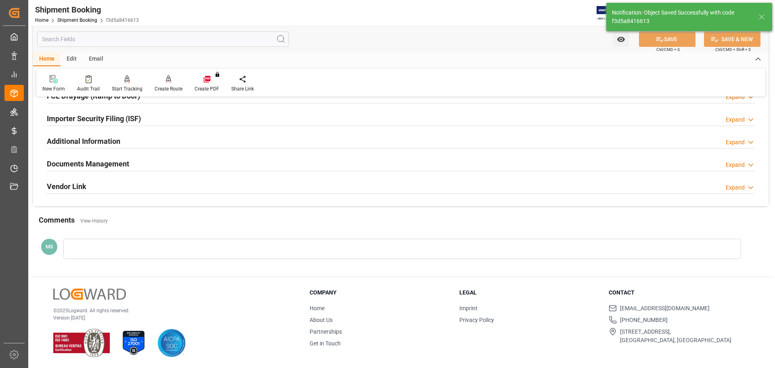
click at [153, 163] on div "Documents Management Expand" at bounding box center [401, 162] width 708 height 15
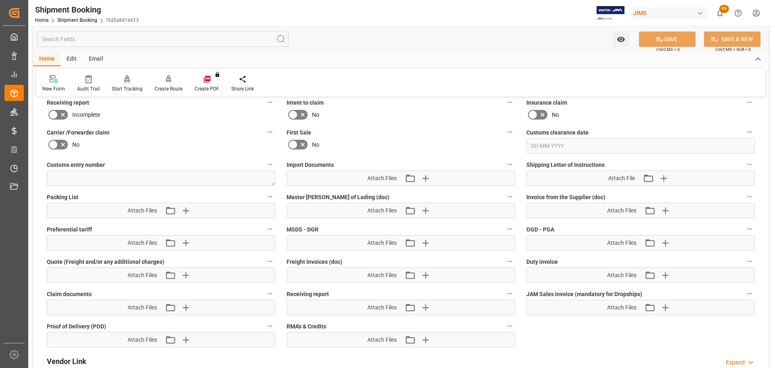
scroll to position [400, 0]
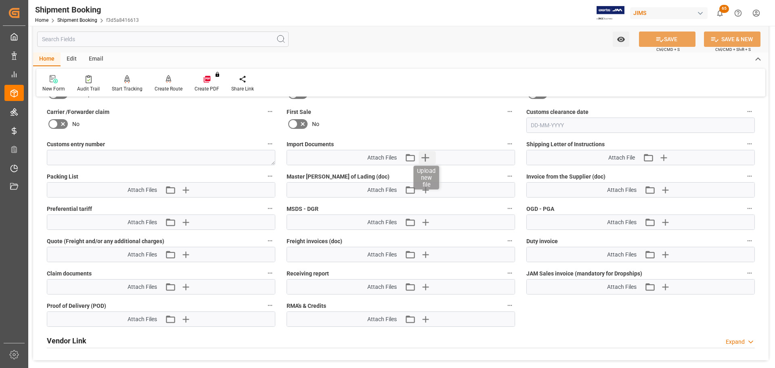
click at [427, 156] on icon "button" at bounding box center [425, 157] width 13 height 13
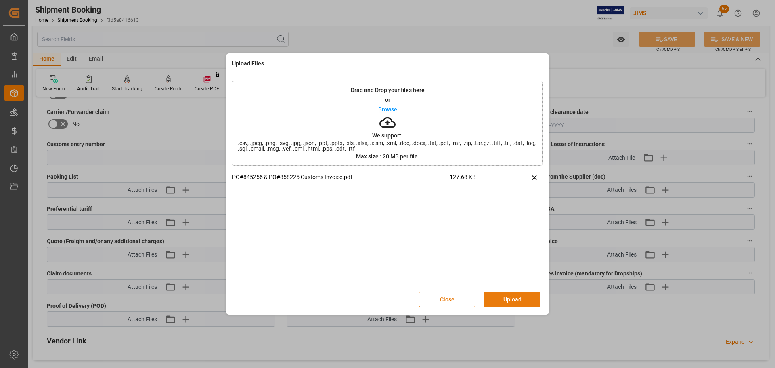
click at [512, 300] on button "Upload" at bounding box center [512, 298] width 57 height 15
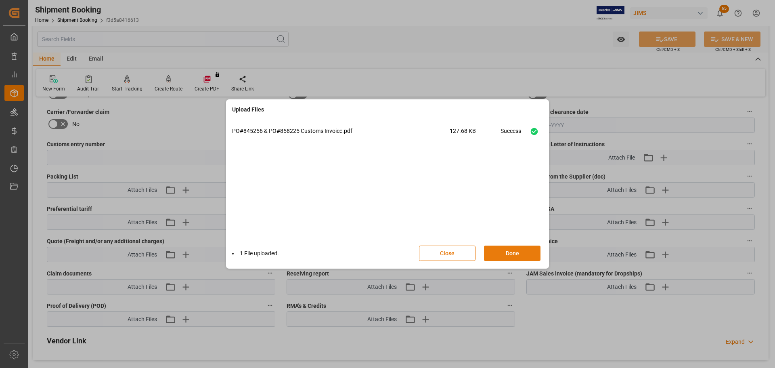
click at [508, 254] on button "Done" at bounding box center [512, 252] width 57 height 15
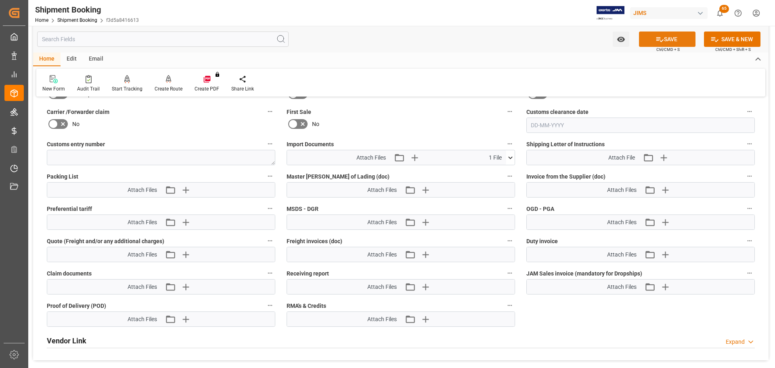
click at [666, 42] on button "SAVE" at bounding box center [667, 38] width 57 height 15
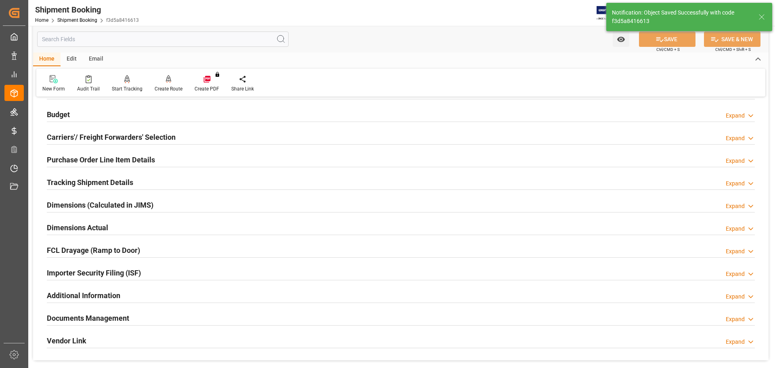
scroll to position [205, 0]
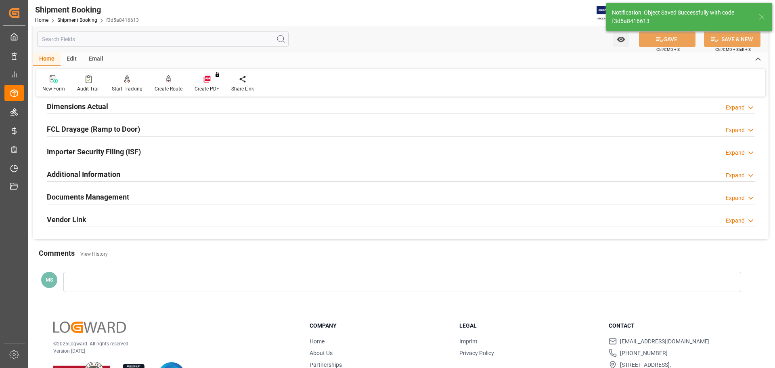
click at [107, 201] on h2 "Documents Management" at bounding box center [88, 196] width 82 height 11
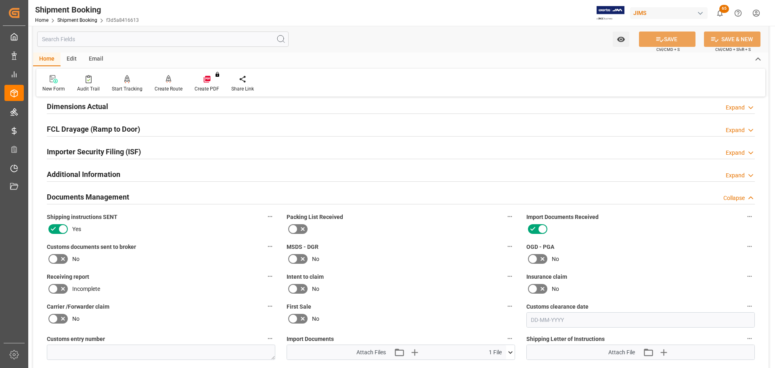
click at [145, 197] on div "Documents Management Collapse" at bounding box center [401, 196] width 708 height 15
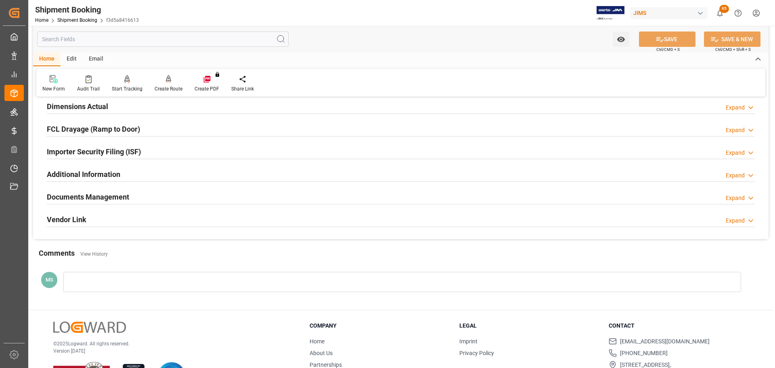
click at [180, 201] on div "Documents Management Expand" at bounding box center [401, 196] width 708 height 15
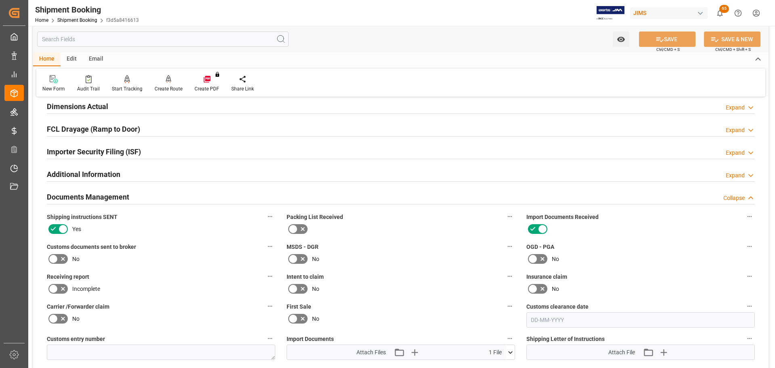
scroll to position [245, 0]
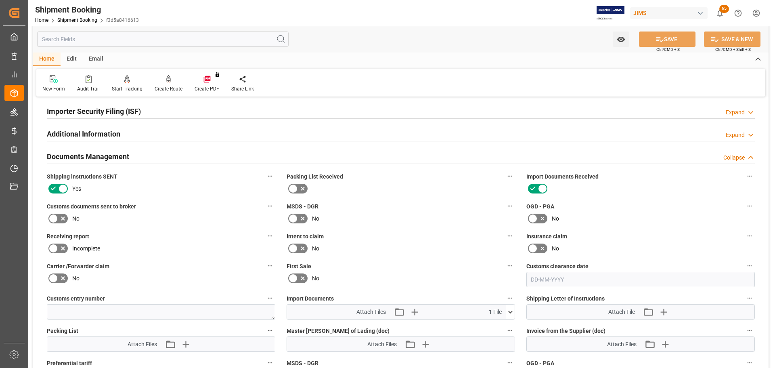
click at [162, 157] on div "Documents Management Collapse" at bounding box center [401, 155] width 708 height 15
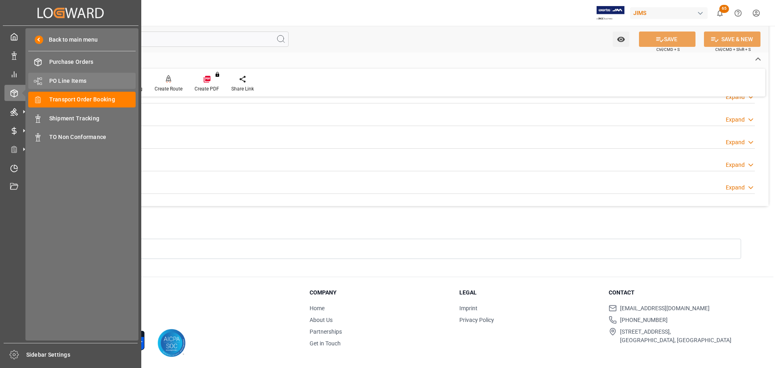
click at [63, 82] on span "PO Line Items" at bounding box center [92, 81] width 87 height 8
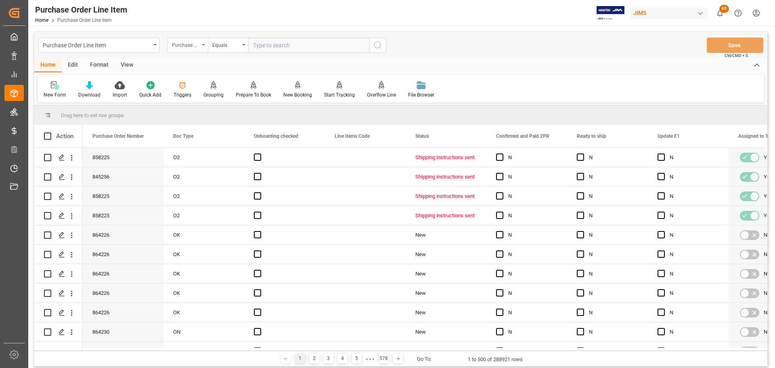
click at [207, 42] on div "Purchase Order Number" at bounding box center [188, 45] width 40 height 15
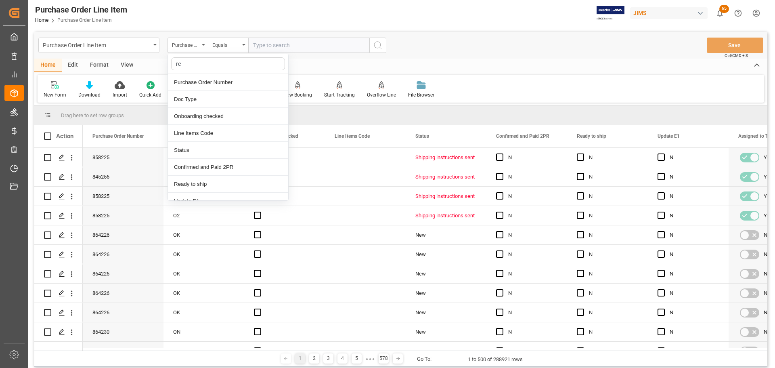
type input "ref"
click at [205, 129] on div "Reference 2 Vendor" at bounding box center [228, 133] width 120 height 17
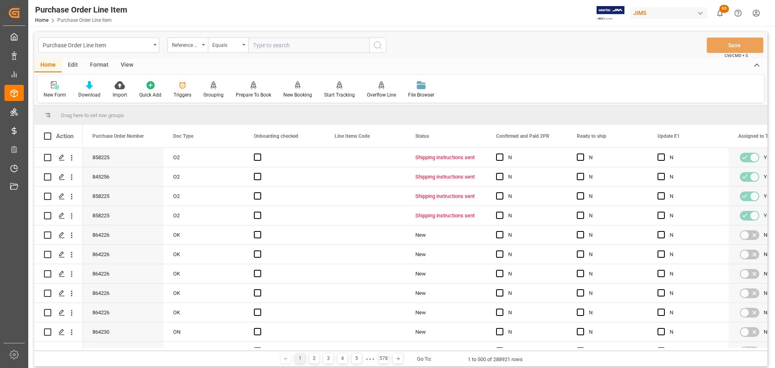
click at [273, 47] on input "text" at bounding box center [308, 45] width 121 height 15
paste input "72726"
drag, startPoint x: 306, startPoint y: 47, endPoint x: 247, endPoint y: 46, distance: 59.4
click at [247, 46] on div "Reference 2 Vendor Equals 72726" at bounding box center [277, 45] width 219 height 15
drag, startPoint x: 295, startPoint y: 46, endPoint x: 284, endPoint y: 49, distance: 11.8
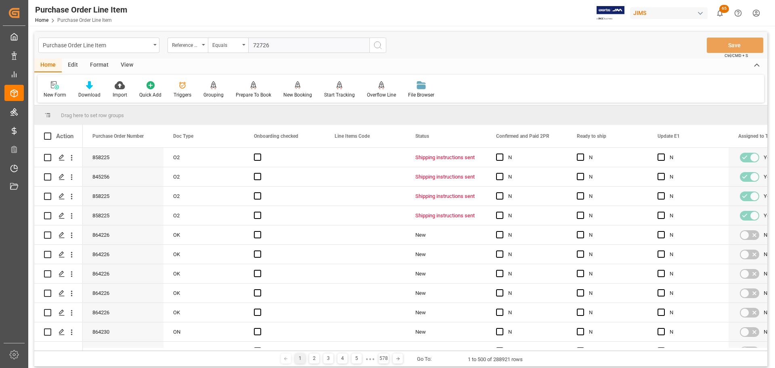
click at [295, 46] on input "72726" at bounding box center [308, 45] width 121 height 15
click at [281, 50] on input "72726" at bounding box center [308, 45] width 121 height 15
drag, startPoint x: 300, startPoint y: 44, endPoint x: 220, endPoint y: 47, distance: 79.6
click at [220, 47] on div "Reference 2 Vendor Equals 72726" at bounding box center [277, 45] width 219 height 15
paste input "7-10729-US"
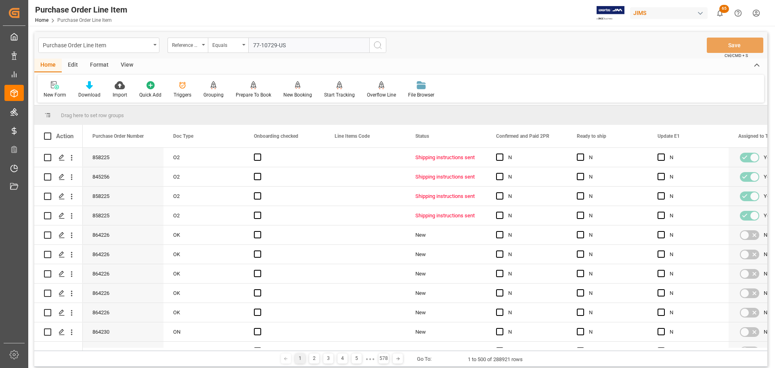
type input "77-10729-US"
click at [379, 48] on icon "search button" at bounding box center [378, 45] width 10 height 10
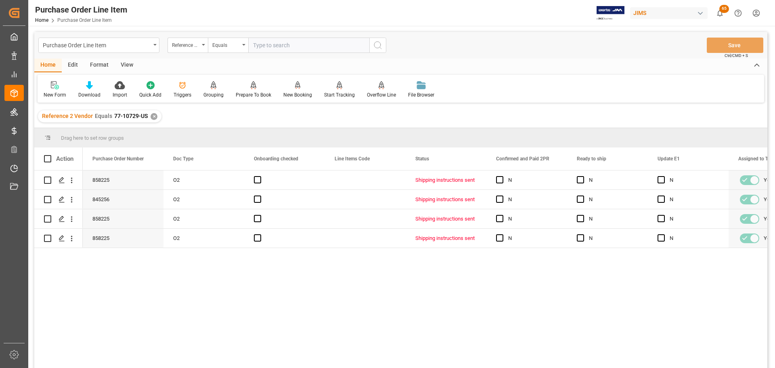
click at [269, 290] on div "858225 O2 Shipping instructions sent N N N Yes Yes 845256 O2 Shipping instructi…" at bounding box center [425, 271] width 685 height 203
click at [121, 66] on div "View" at bounding box center [127, 66] width 25 height 14
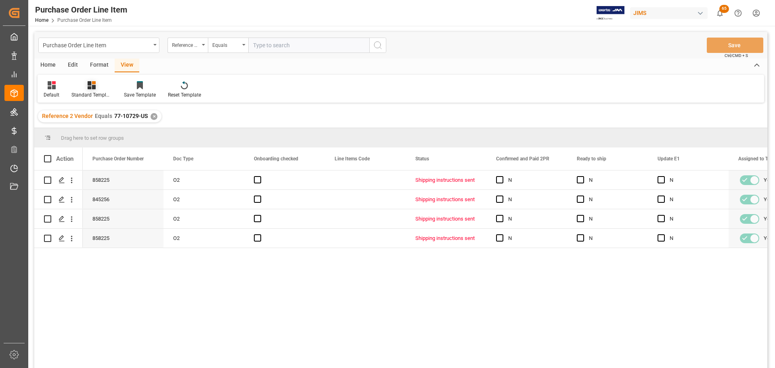
click at [88, 90] on div "Standard Templates" at bounding box center [91, 90] width 52 height 18
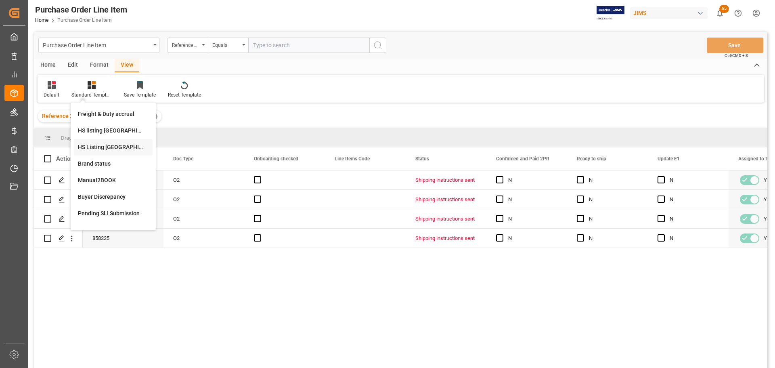
click at [120, 146] on div "HS Listing CANADA" at bounding box center [113, 147] width 71 height 8
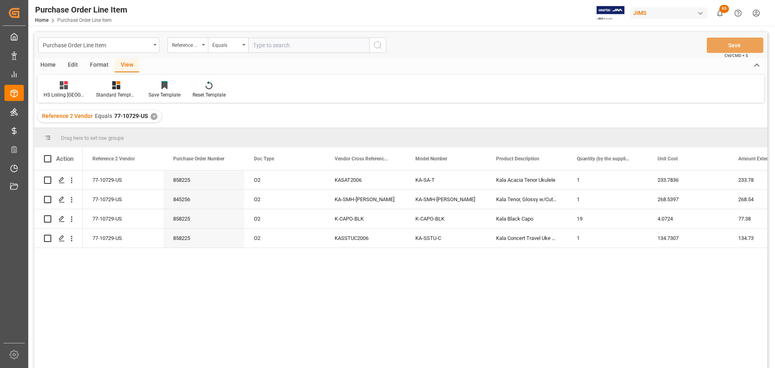
click at [47, 64] on div "Home" at bounding box center [47, 66] width 27 height 14
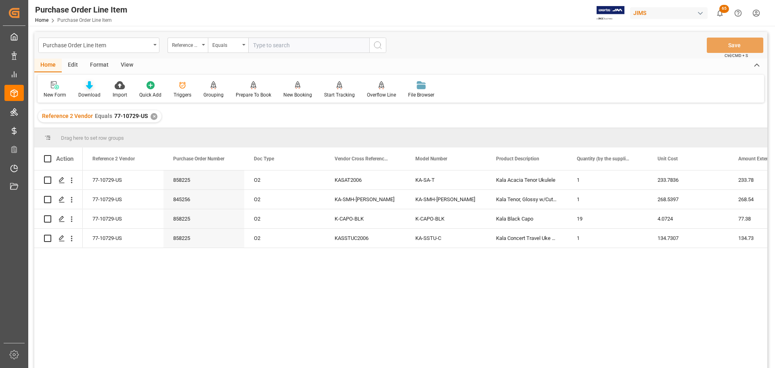
click at [88, 87] on icon at bounding box center [89, 85] width 7 height 8
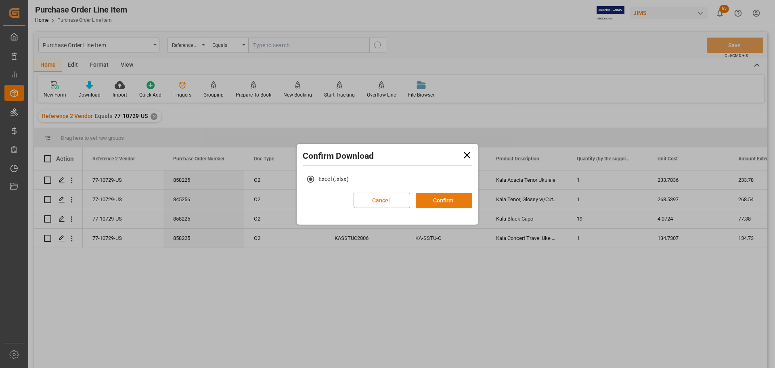
click at [446, 201] on button "Confirm" at bounding box center [444, 200] width 57 height 15
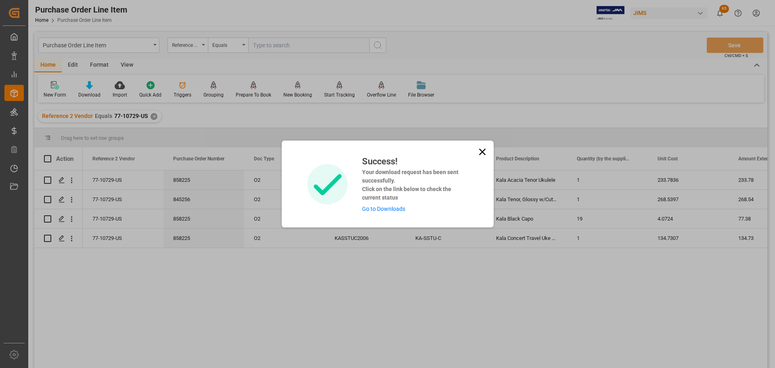
click at [392, 210] on link "Go to Downloads" at bounding box center [383, 208] width 43 height 6
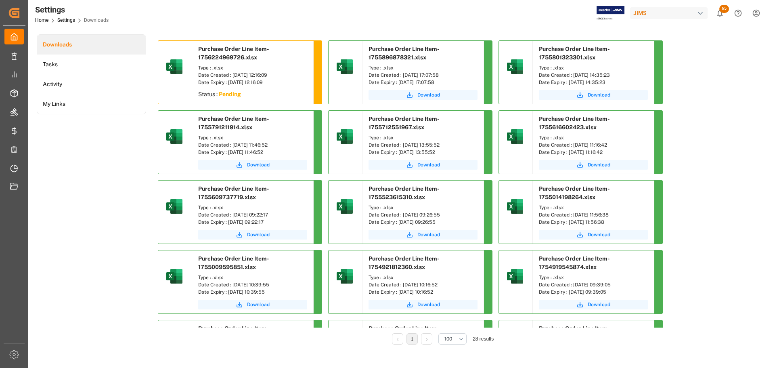
click at [112, 156] on div "Downloads Tasks Activity My Links" at bounding box center [91, 194] width 109 height 321
click at [97, 142] on div "Downloads Tasks Activity My Links" at bounding box center [91, 194] width 109 height 321
click at [109, 171] on div "Downloads Tasks Activity My Links" at bounding box center [91, 194] width 109 height 321
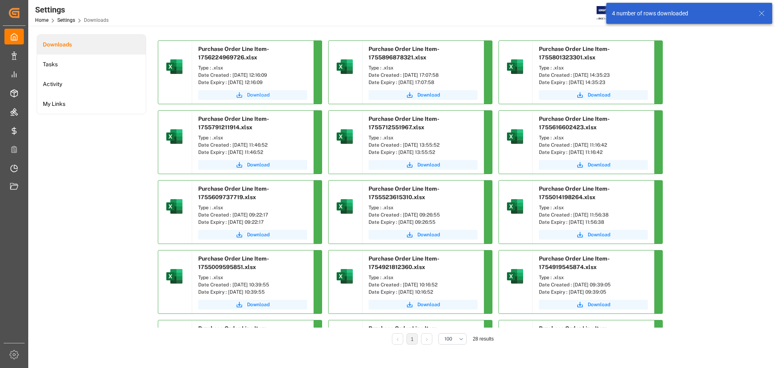
click at [264, 93] on span "Download" at bounding box center [258, 94] width 23 height 7
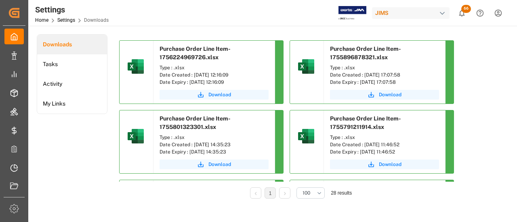
click at [69, 177] on div "Downloads Tasks Activity My Links" at bounding box center [72, 122] width 71 height 176
